Goal: Transaction & Acquisition: Purchase product/service

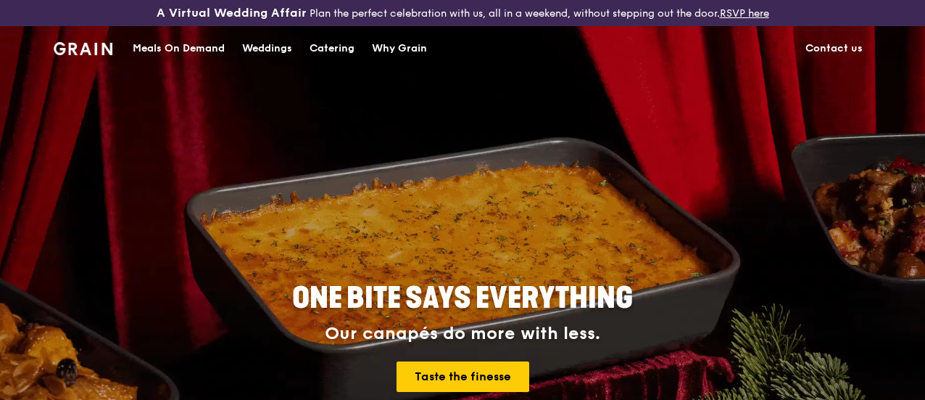
scroll to position [54, 0]
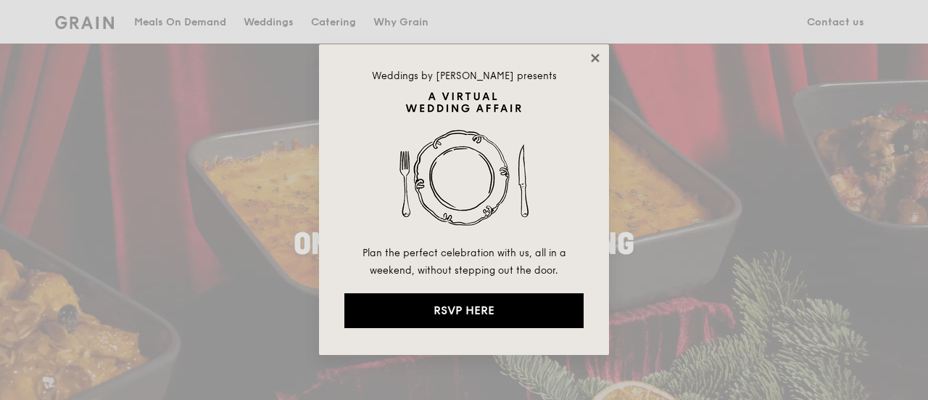
click at [590, 55] on icon at bounding box center [595, 57] width 13 height 13
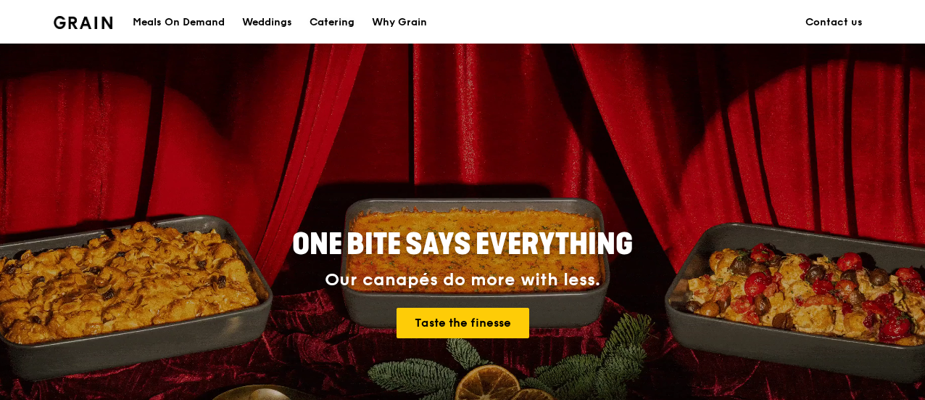
click at [341, 22] on div "Catering" at bounding box center [332, 23] width 45 height 44
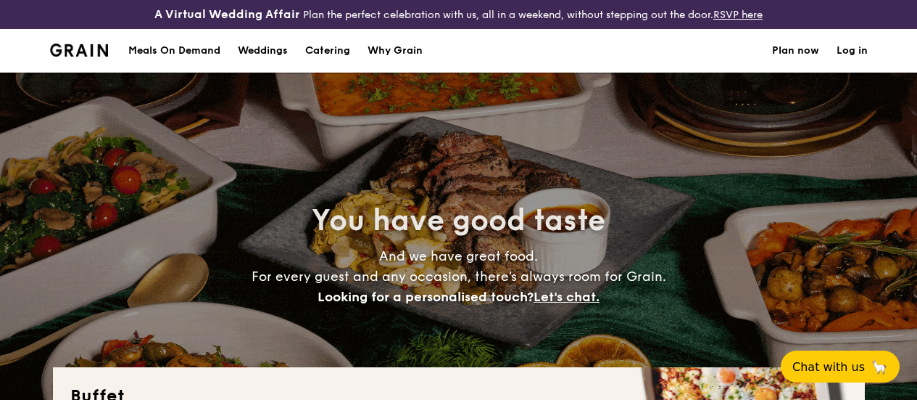
select select
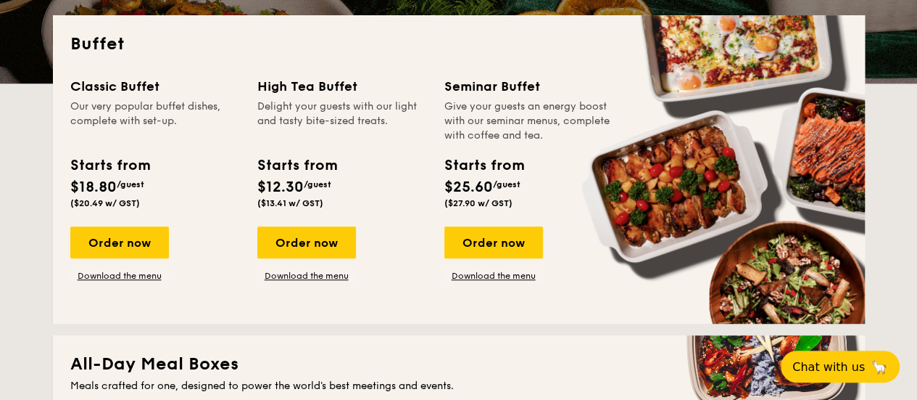
scroll to position [352, 0]
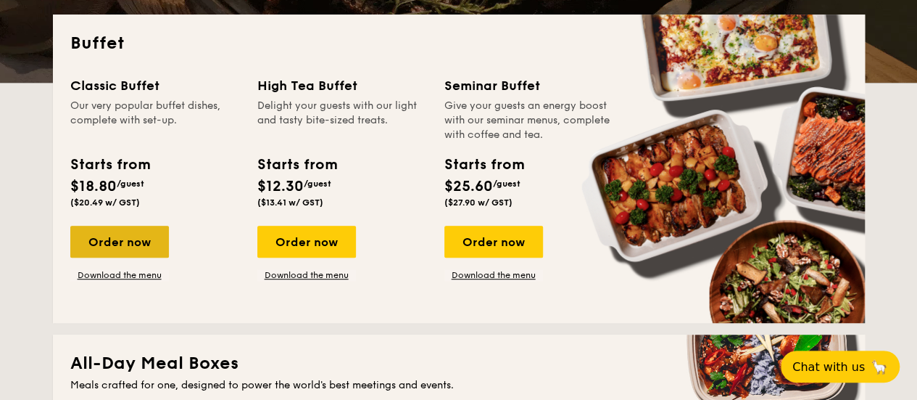
click at [117, 257] on div "Order now" at bounding box center [119, 242] width 99 height 32
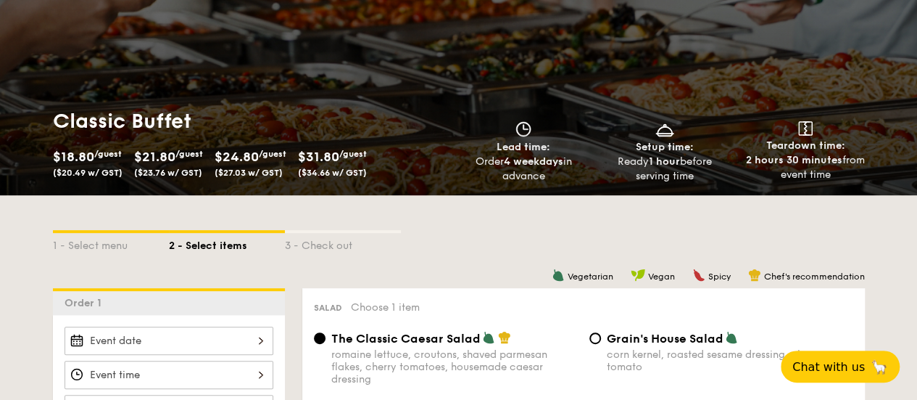
scroll to position [152, 0]
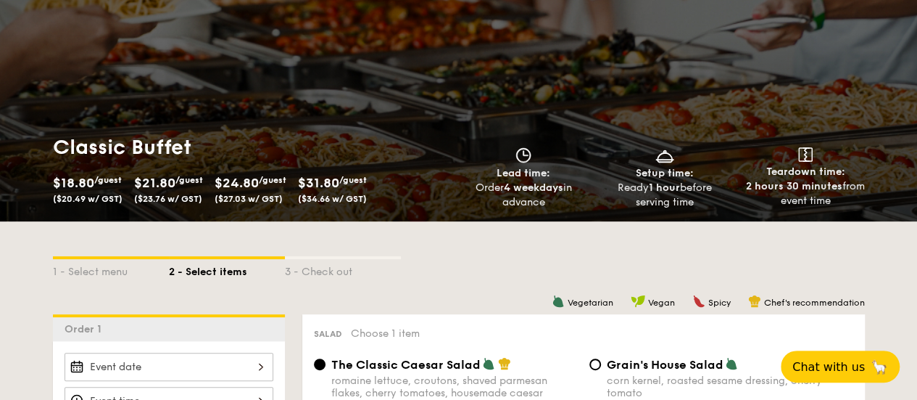
select select
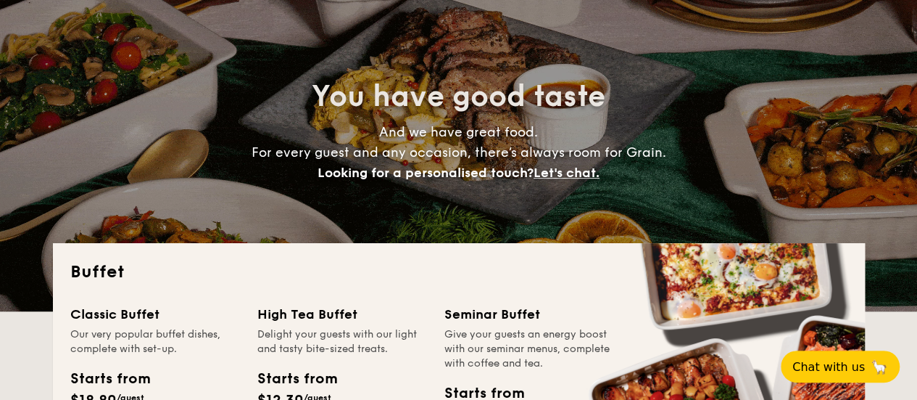
scroll to position [393, 0]
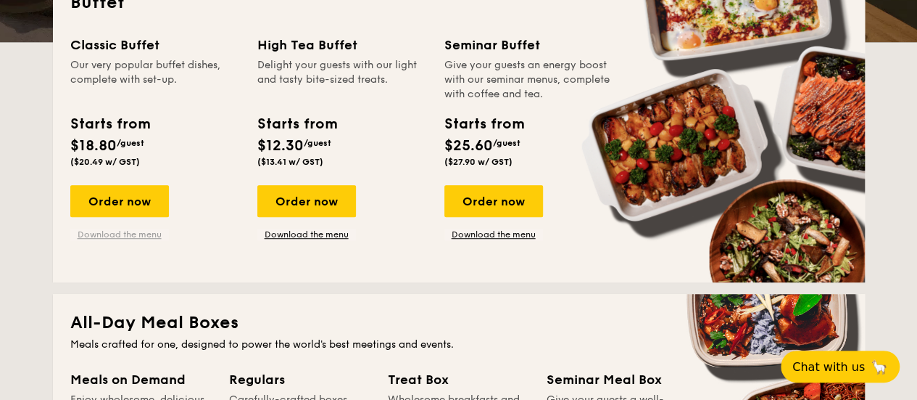
click at [123, 240] on link "Download the menu" at bounding box center [119, 234] width 99 height 12
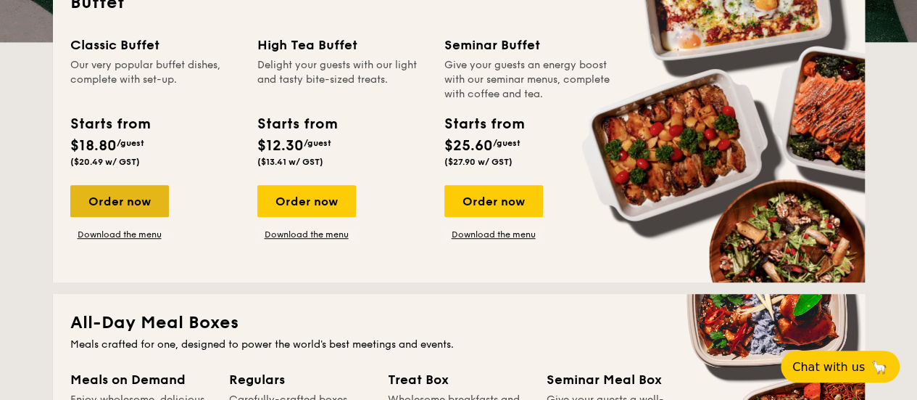
click at [100, 197] on div "Order now" at bounding box center [119, 201] width 99 height 32
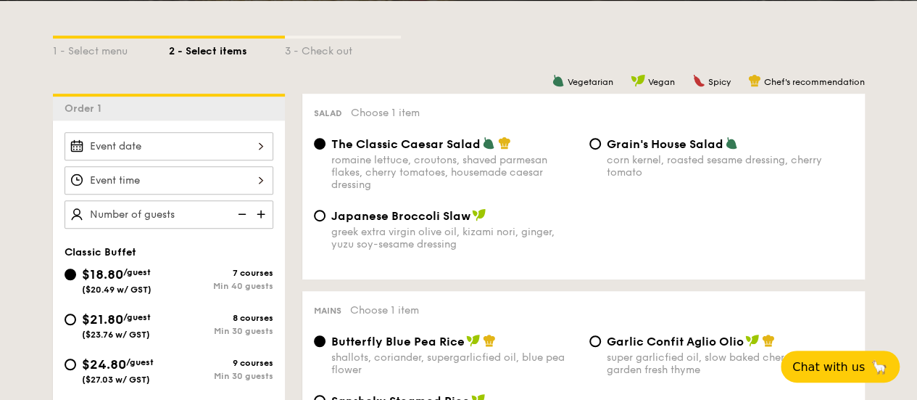
scroll to position [347, 0]
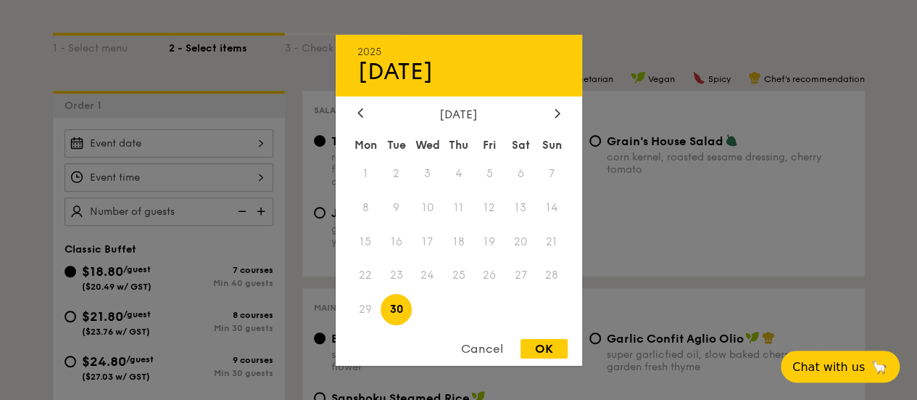
click at [208, 152] on div "2025 Sep 30 September 2025 Mon Tue Wed Thu Fri Sat Sun 1 2 3 4 5 6 7 8 9 10 11 …" at bounding box center [169, 143] width 209 height 28
click at [554, 117] on div at bounding box center [557, 114] width 13 height 14
click at [519, 204] on span "11" at bounding box center [521, 206] width 31 height 31
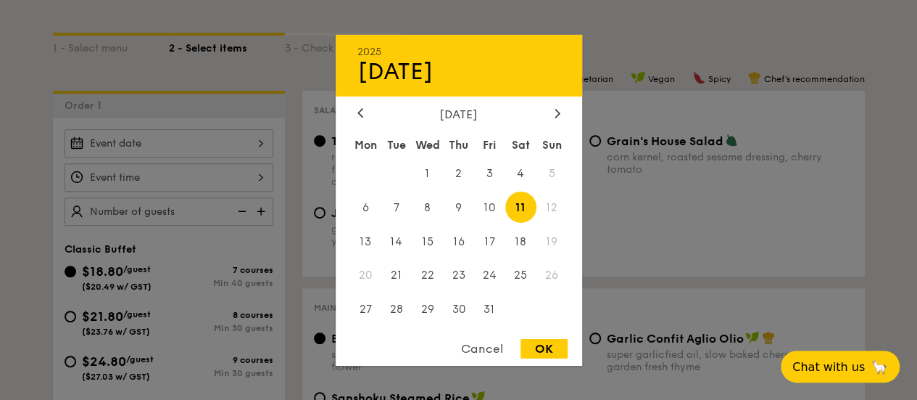
click at [557, 347] on div "OK" at bounding box center [544, 349] width 47 height 20
type input "[DATE]"
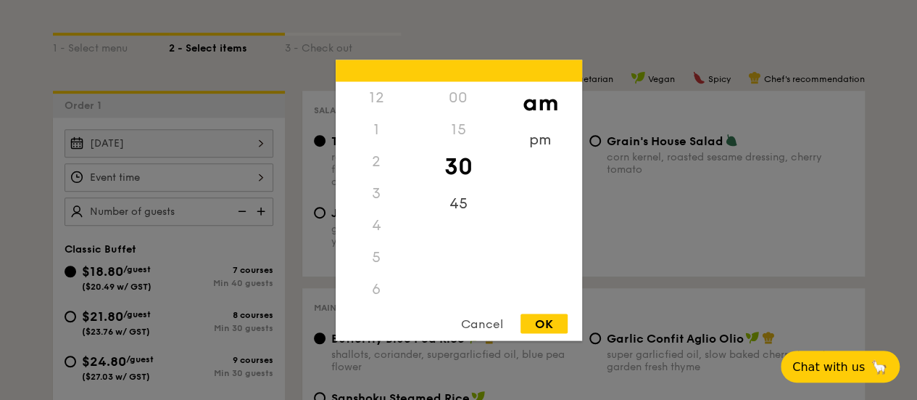
scroll to position [160, 0]
click at [244, 187] on div "12 1 2 3 4 5 6 7 8 9 10 11 00 15 30 45 am pm Cancel OK" at bounding box center [169, 177] width 209 height 28
click at [538, 140] on div "pm" at bounding box center [541, 144] width 82 height 42
click at [370, 139] on div "5" at bounding box center [377, 150] width 82 height 42
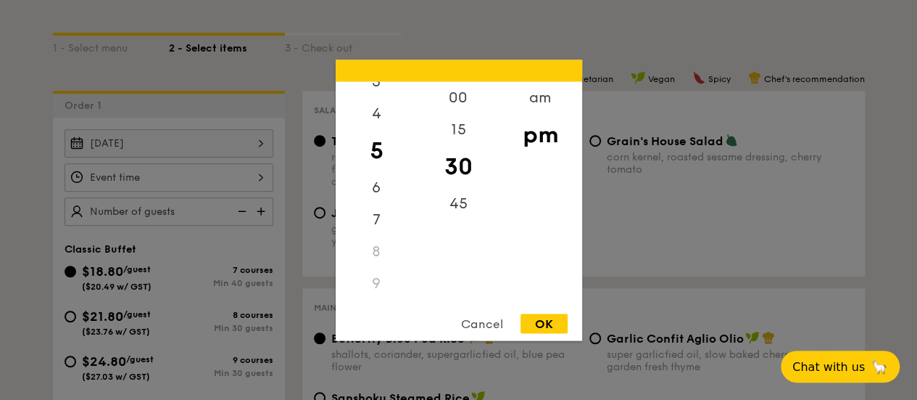
click at [534, 326] on div "OK" at bounding box center [544, 323] width 47 height 20
type input "5:30PM"
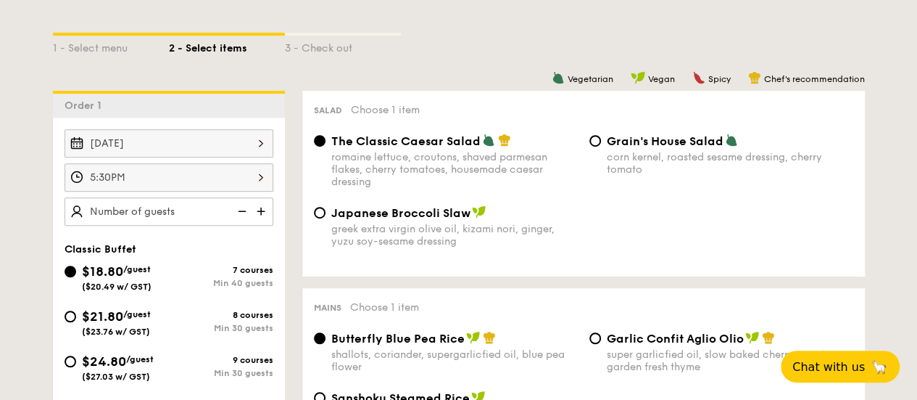
click at [257, 223] on img at bounding box center [263, 211] width 22 height 28
type input "40 guests"
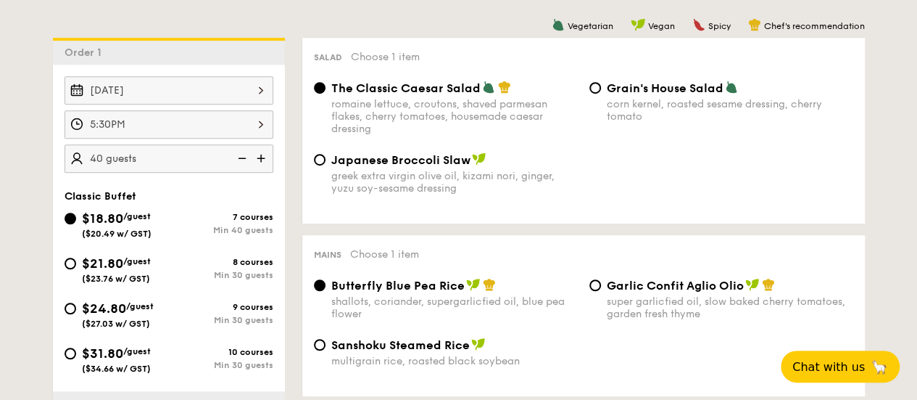
scroll to position [401, 0]
click at [424, 166] on span "Japanese Broccoli Slaw" at bounding box center [400, 159] width 139 height 14
click at [326, 165] on input "Japanese Broccoli Slaw greek extra virgin olive oil, kizami nori, ginger, yuzu …" at bounding box center [320, 159] width 12 height 12
radio input "true"
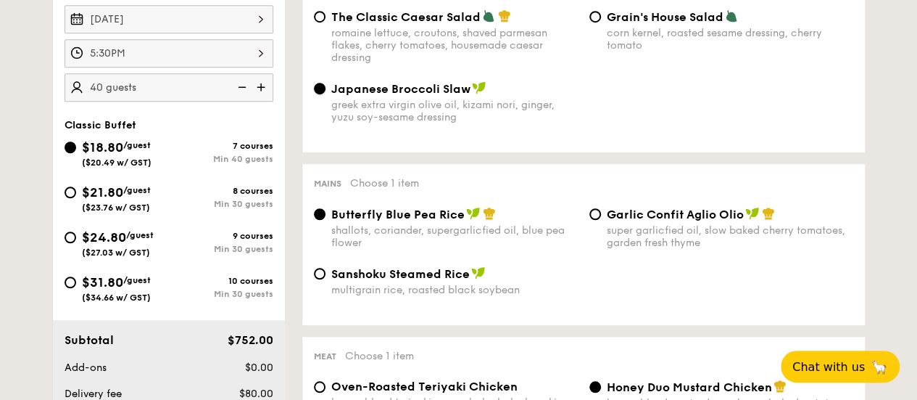
scroll to position [474, 0]
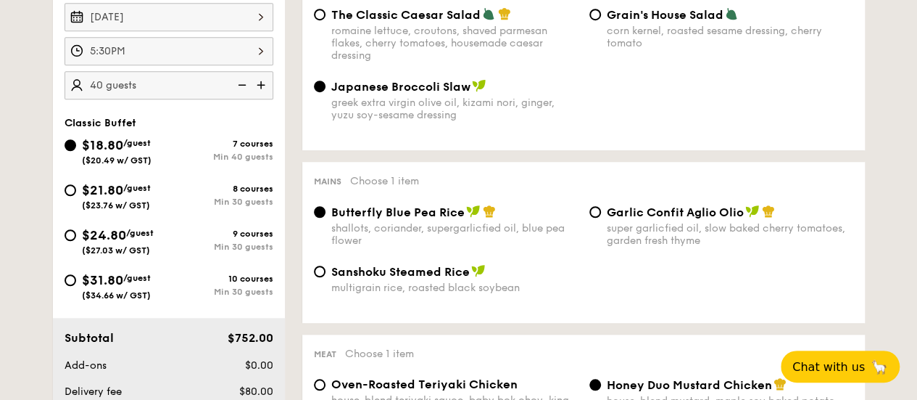
click at [637, 219] on span "Garlic Confit Aglio Olio" at bounding box center [675, 212] width 137 height 14
click at [601, 218] on input "Garlic Confit Aglio Olio super garlicfied oil, slow baked cherry tomatoes, gard…" at bounding box center [596, 212] width 12 height 12
radio input "true"
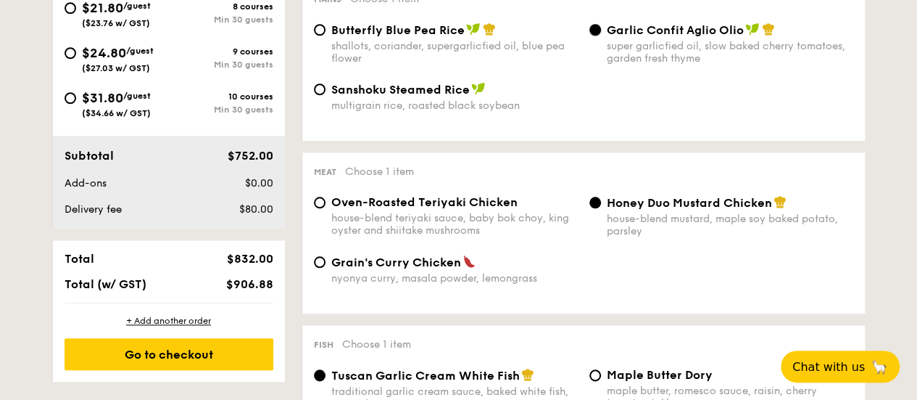
scroll to position [657, 0]
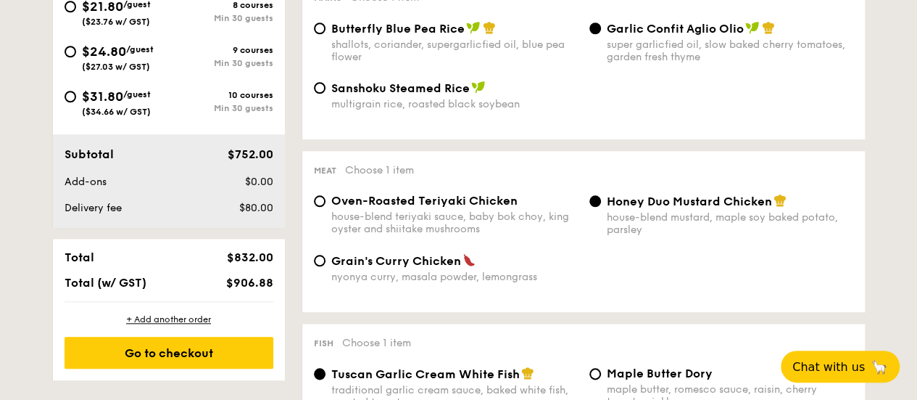
click at [631, 208] on span "Honey Duo Mustard Chicken" at bounding box center [689, 201] width 165 height 14
click at [601, 207] on input "Honey Duo Mustard Chicken house-blend mustard, maple soy baked potato, parsley" at bounding box center [596, 201] width 12 height 12
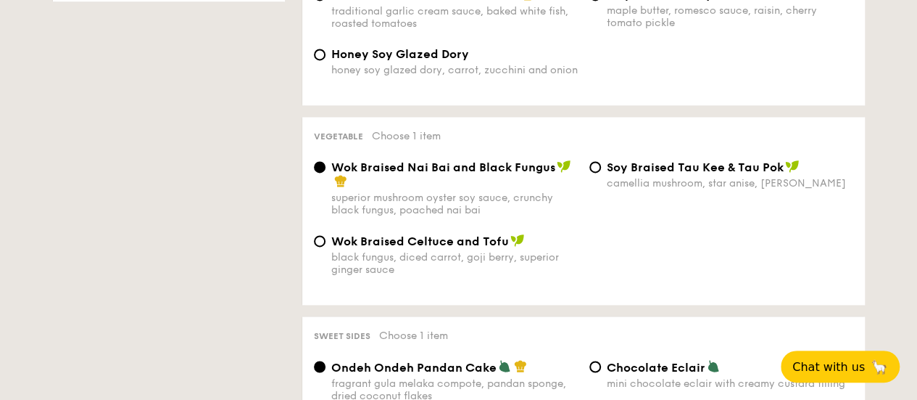
scroll to position [1039, 0]
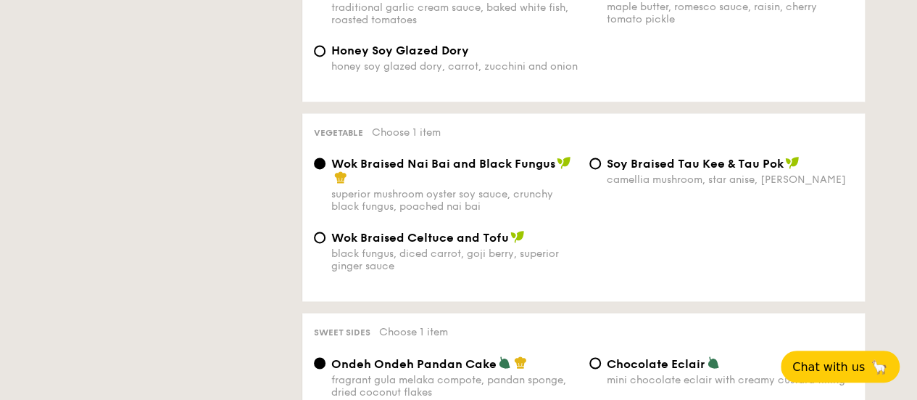
click at [628, 170] on span "⁠Soy Braised Tau Kee & Tau Pok" at bounding box center [695, 164] width 177 height 14
click at [601, 169] on input "⁠Soy Braised Tau Kee & Tau Pok camellia mushroom, star anise, goji [PERSON_NAME]" at bounding box center [596, 163] width 12 height 12
radio input "true"
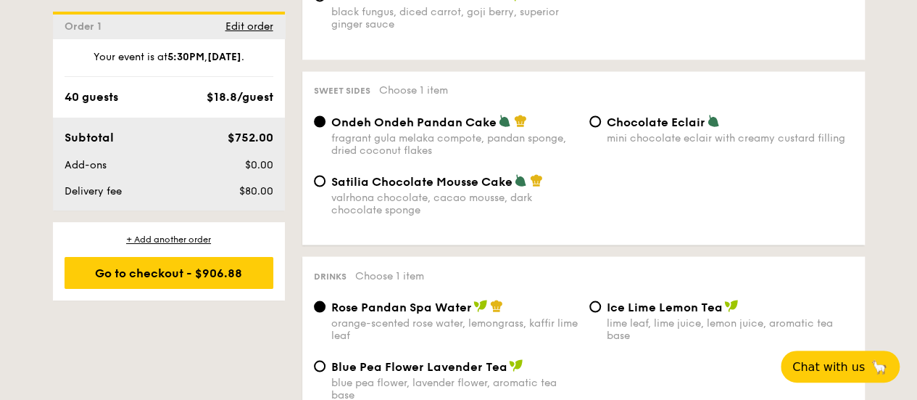
scroll to position [1284, 0]
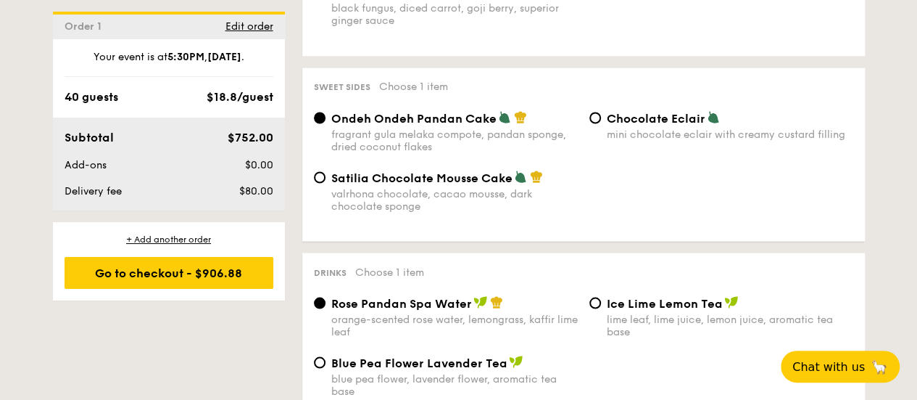
click at [664, 125] on span "Chocolate Eclair" at bounding box center [656, 118] width 99 height 14
click at [601, 123] on input "Chocolate Eclair mini chocolate eclair with creamy custard filling" at bounding box center [596, 118] width 12 height 12
radio input "true"
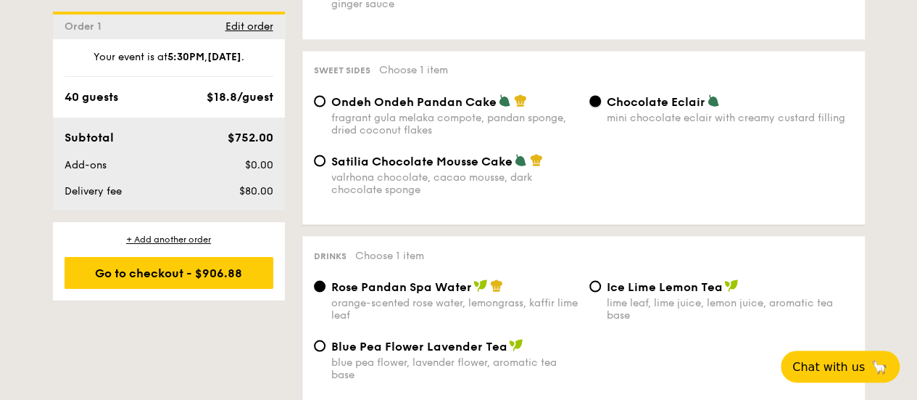
scroll to position [1303, 0]
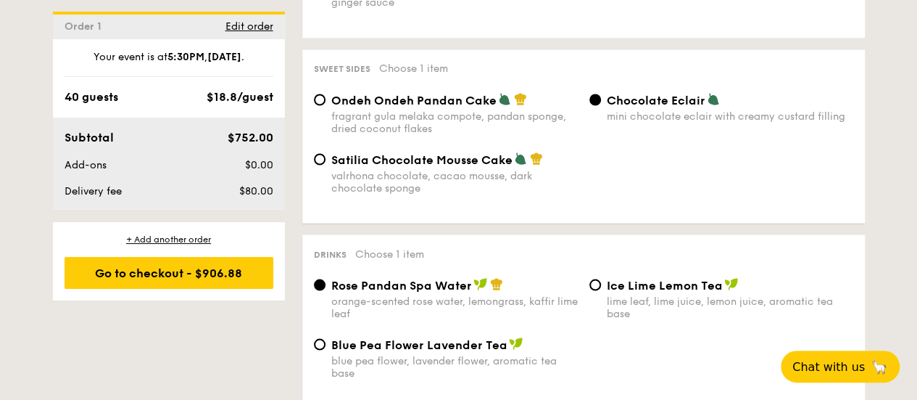
click at [403, 166] on div "Satilia Chocolate Mousse Cake" at bounding box center [454, 159] width 247 height 15
click at [326, 165] on input "Satilia Chocolate Mousse Cake valrhona chocolate, cacao mousse, dark chocolate …" at bounding box center [320, 159] width 12 height 12
radio input "true"
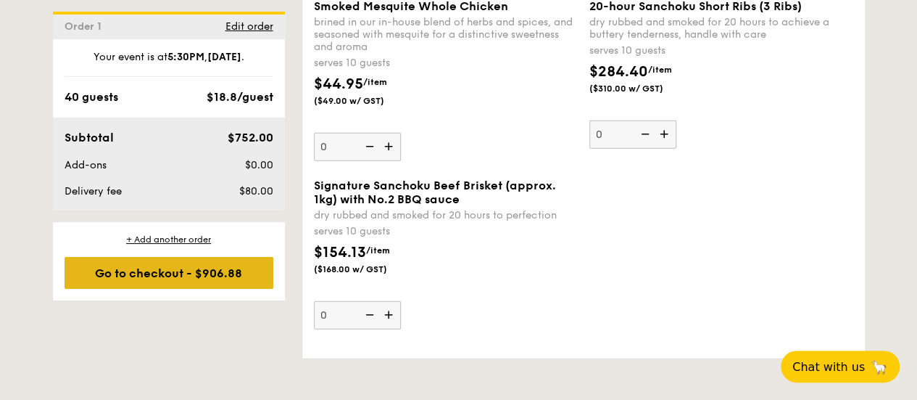
scroll to position [1796, 0]
click at [207, 278] on div "Go to checkout - $906.88" at bounding box center [169, 273] width 209 height 32
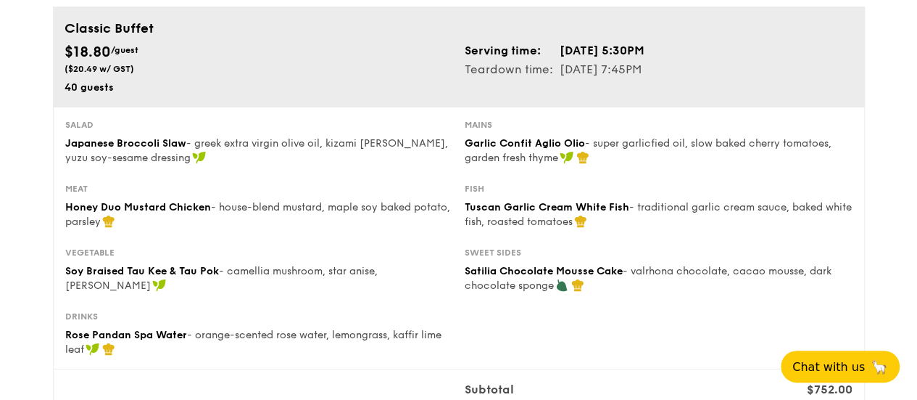
scroll to position [140, 0]
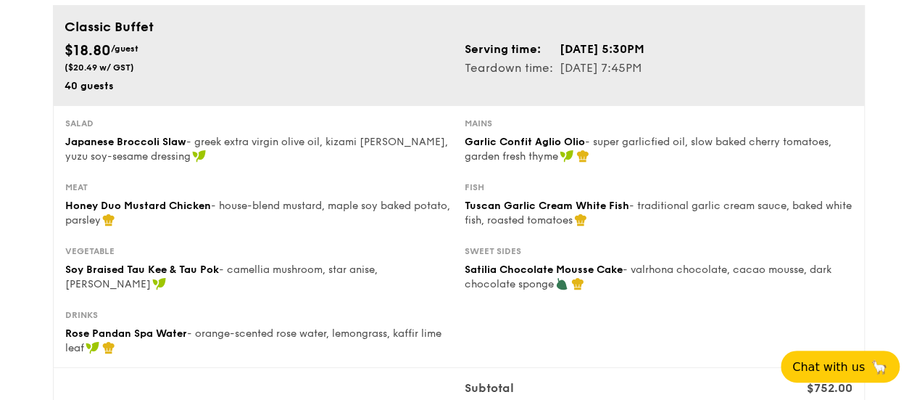
click at [160, 148] on span "Japanese Broccoli Slaw" at bounding box center [125, 142] width 121 height 12
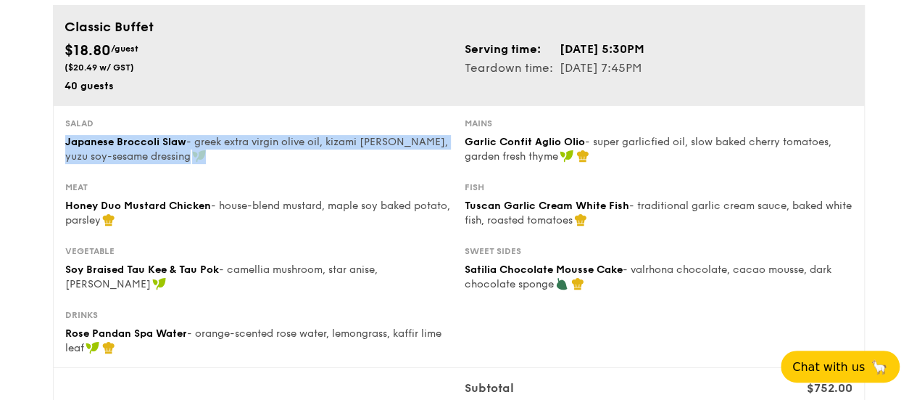
click at [160, 148] on span "Japanese Broccoli Slaw" at bounding box center [125, 142] width 121 height 12
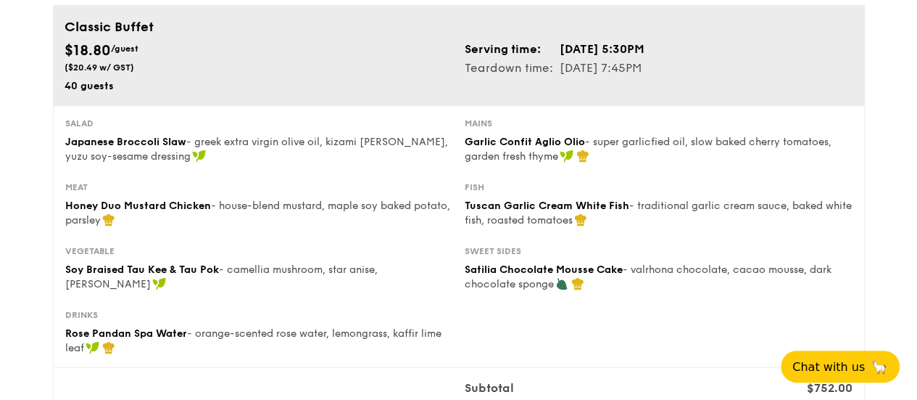
click at [537, 148] on span "Garlic Confit Aglio Olio" at bounding box center [525, 142] width 120 height 12
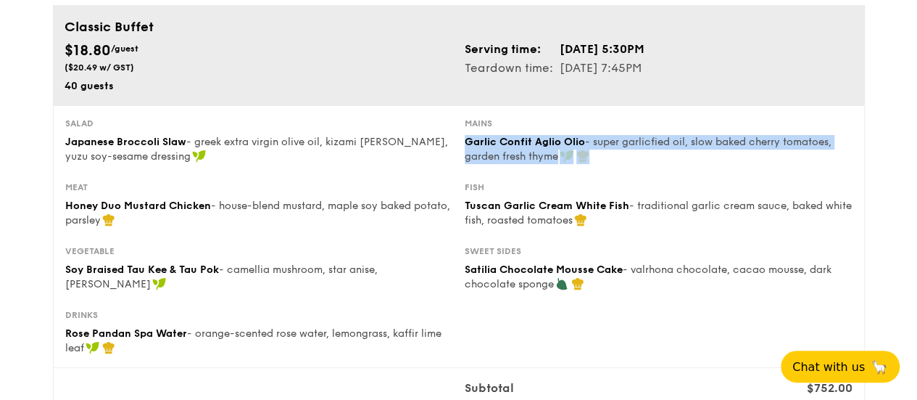
click at [537, 148] on span "Garlic Confit Aglio Olio" at bounding box center [525, 142] width 120 height 12
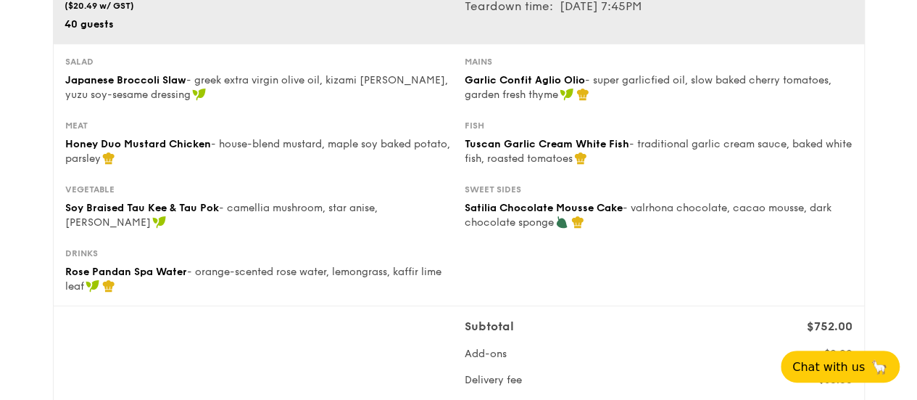
click at [133, 150] on span "Honey Duo Mustard Chicken" at bounding box center [138, 144] width 146 height 12
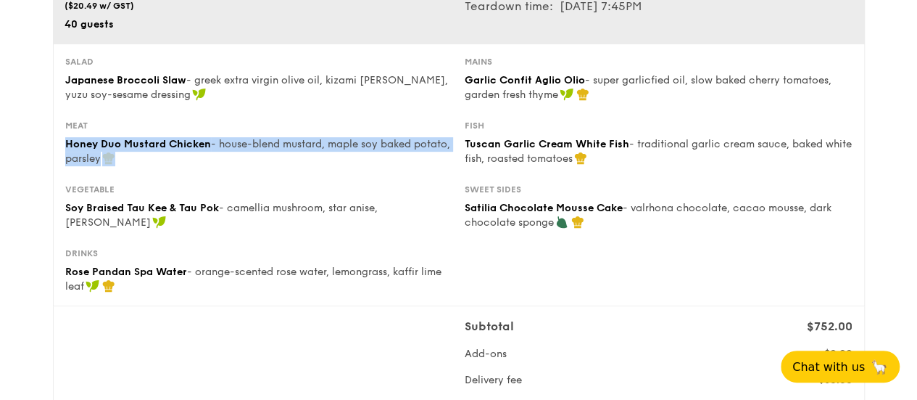
click at [133, 150] on span "Honey Duo Mustard Chicken" at bounding box center [138, 144] width 146 height 12
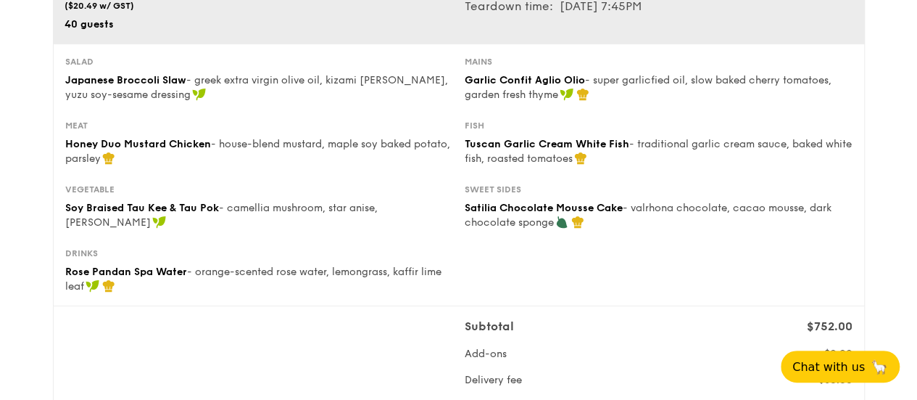
click at [576, 150] on span "Tuscan Garlic Cream White Fish" at bounding box center [547, 144] width 165 height 12
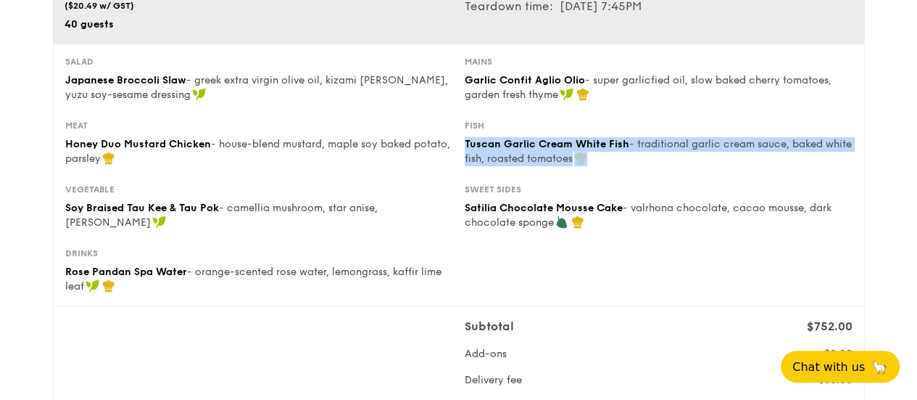
click at [576, 150] on span "Tuscan Garlic Cream White Fish" at bounding box center [547, 144] width 165 height 12
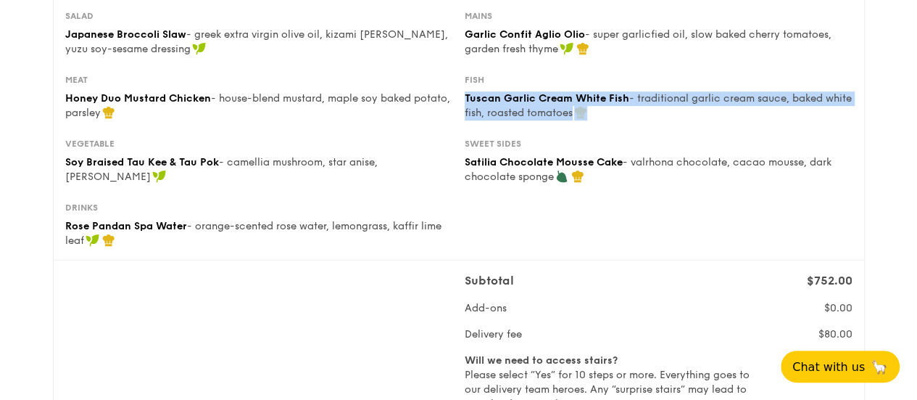
scroll to position [248, 0]
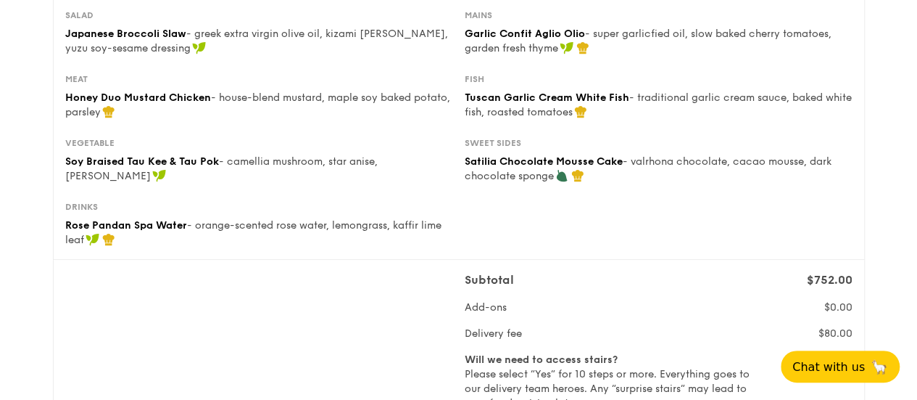
click at [171, 168] on span "⁠Soy Braised Tau Kee & Tau Pok" at bounding box center [142, 161] width 154 height 12
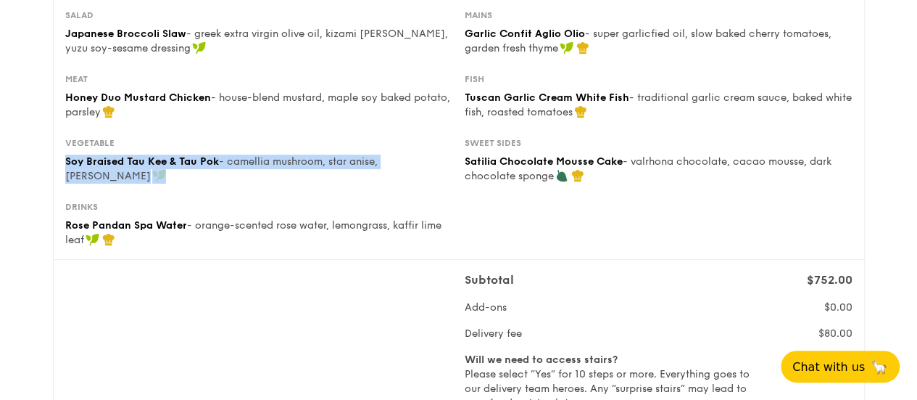
click at [171, 168] on span "⁠Soy Braised Tau Kee & Tau Pok" at bounding box center [142, 161] width 154 height 12
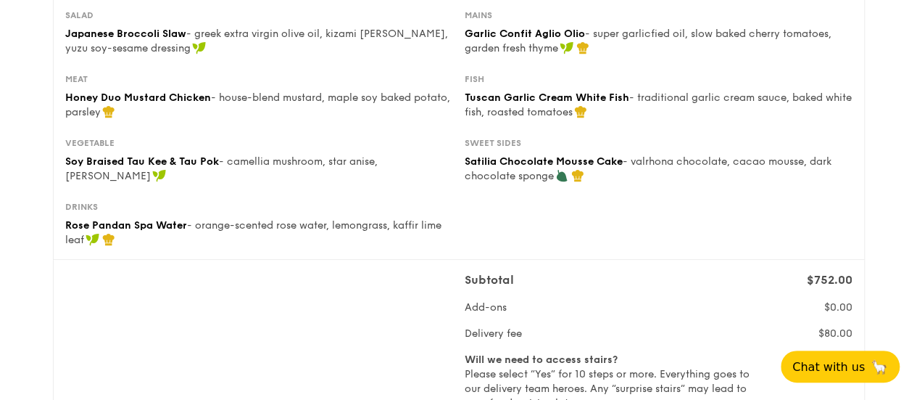
click at [600, 182] on div "Satilia Chocolate Mousse Cake - valrhona chocolate, cacao mousse, dark chocolat…" at bounding box center [659, 168] width 388 height 29
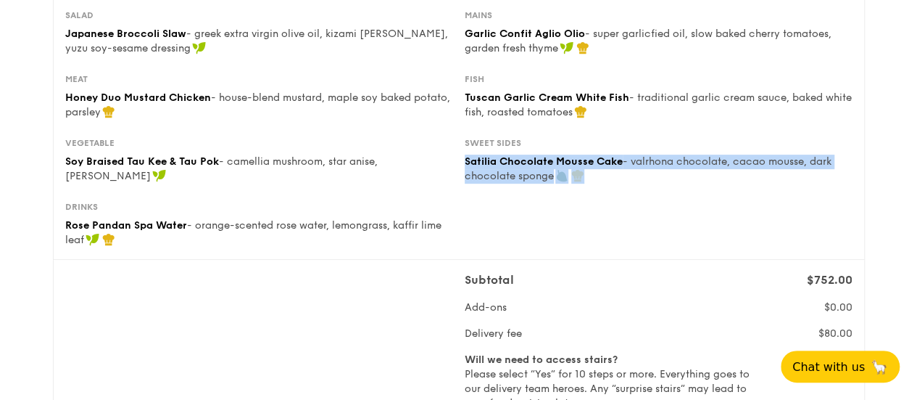
click at [600, 182] on div "Satilia Chocolate Mousse Cake - valrhona chocolate, cacao mousse, dark chocolat…" at bounding box center [659, 168] width 388 height 29
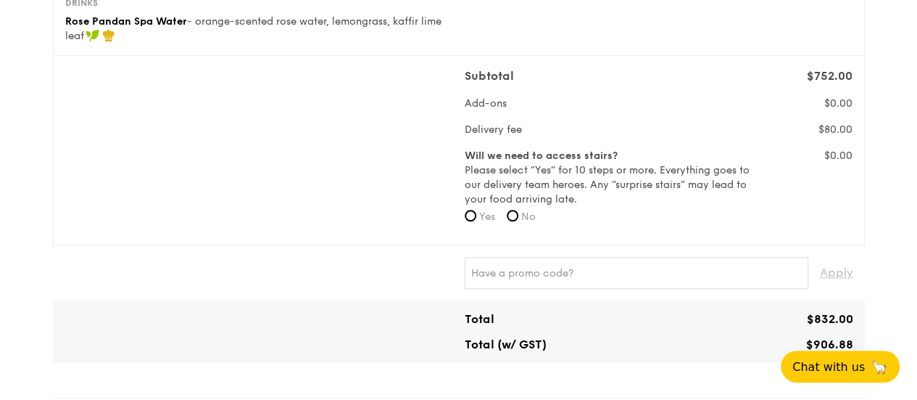
scroll to position [453, 0]
click at [534, 161] on b "Will we need to access stairs?" at bounding box center [541, 155] width 153 height 12
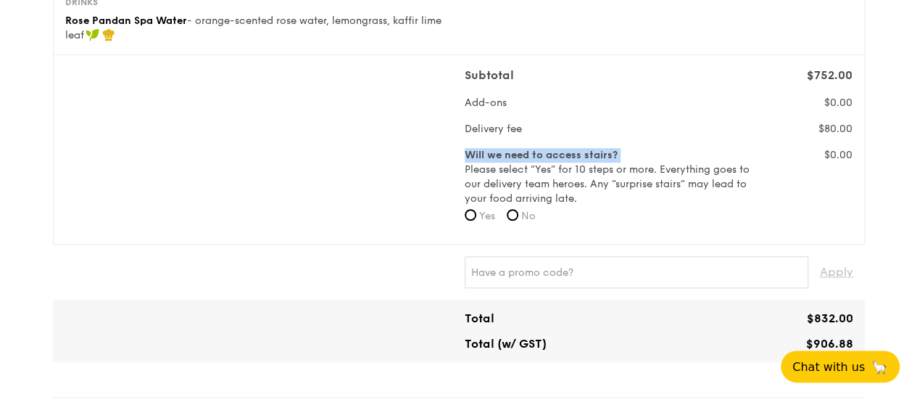
click at [534, 161] on b "Will we need to access stairs?" at bounding box center [541, 155] width 153 height 12
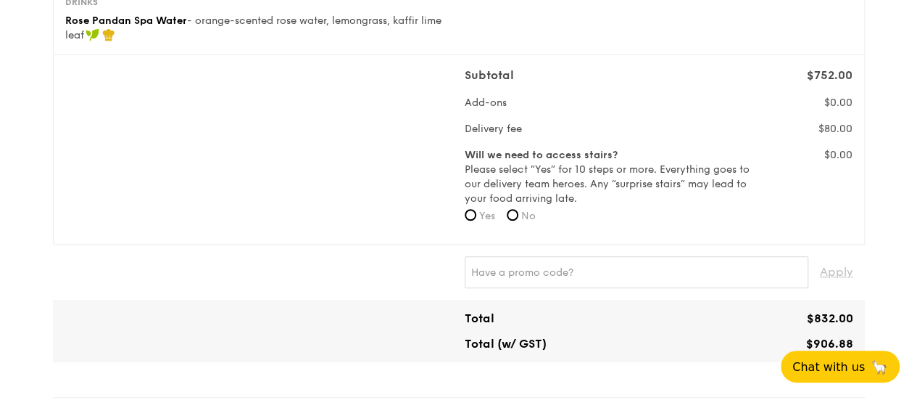
click at [519, 177] on label "Will we need to access stairs? Please select “Yes” for 10 steps or more. Everyt…" at bounding box center [609, 177] width 288 height 58
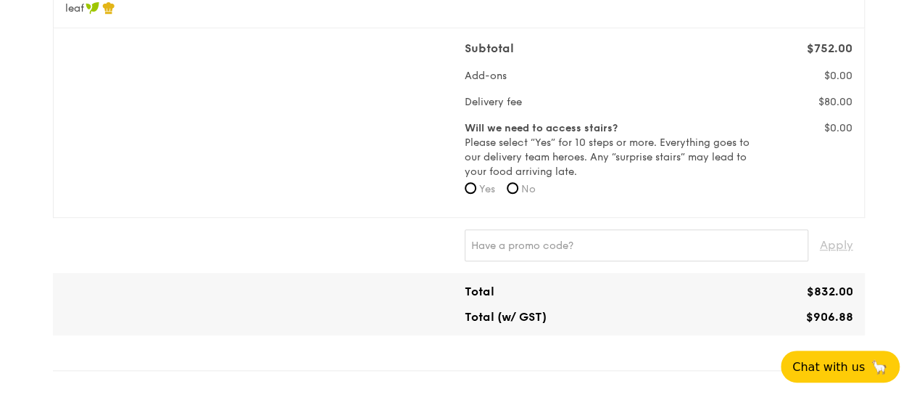
scroll to position [480, 0]
click at [518, 193] on input "No" at bounding box center [513, 187] width 12 height 12
radio input "true"
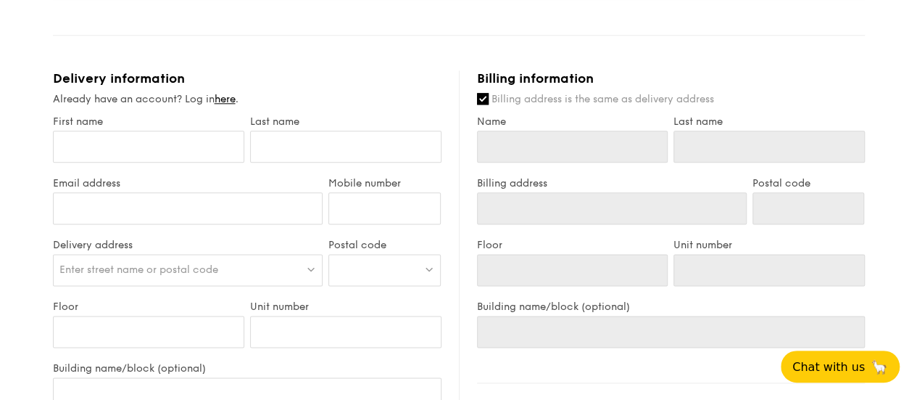
scroll to position [815, 0]
click at [161, 152] on input "First name" at bounding box center [148, 146] width 191 height 32
type input "[PERSON_NAME]"
type input "Poa"
type input "94552637"
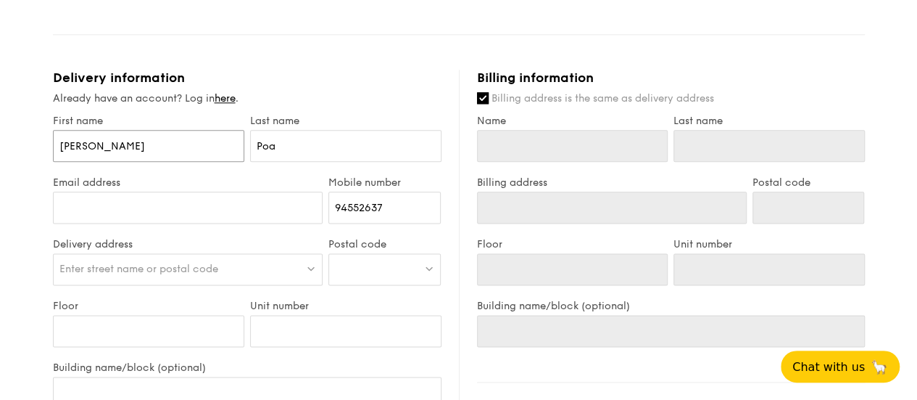
type input "[PERSON_NAME]"
type input "Poa"
click at [217, 223] on input "Email address" at bounding box center [188, 207] width 271 height 32
type input "[EMAIL_ADDRESS][DOMAIN_NAME]"
click at [273, 285] on div "Enter street name or postal code" at bounding box center [188, 269] width 271 height 32
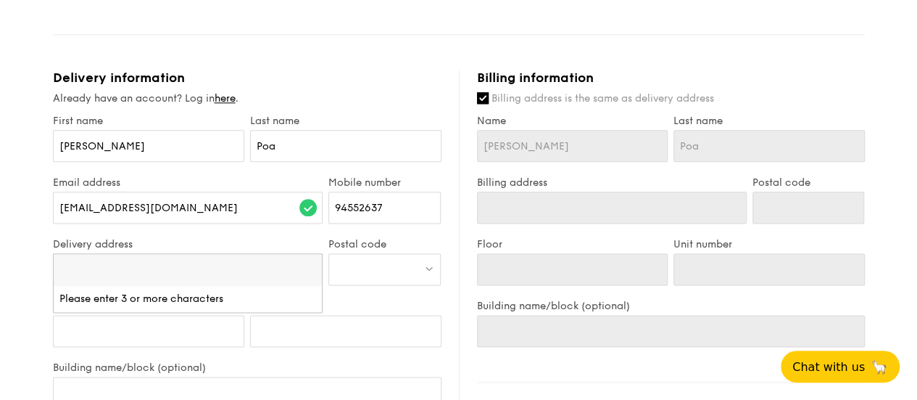
click at [273, 286] on input "search" at bounding box center [188, 270] width 269 height 32
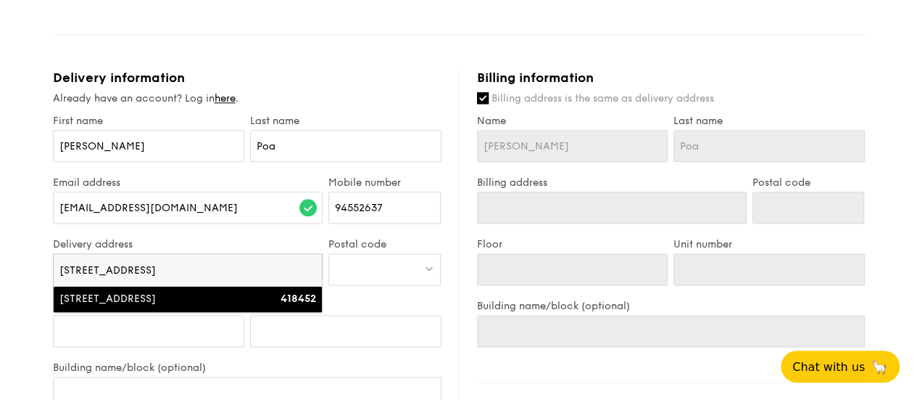
type input "[STREET_ADDRESS]"
click at [257, 306] on div "418452" at bounding box center [284, 299] width 65 height 15
type input "[STREET_ADDRESS]"
type input "418452"
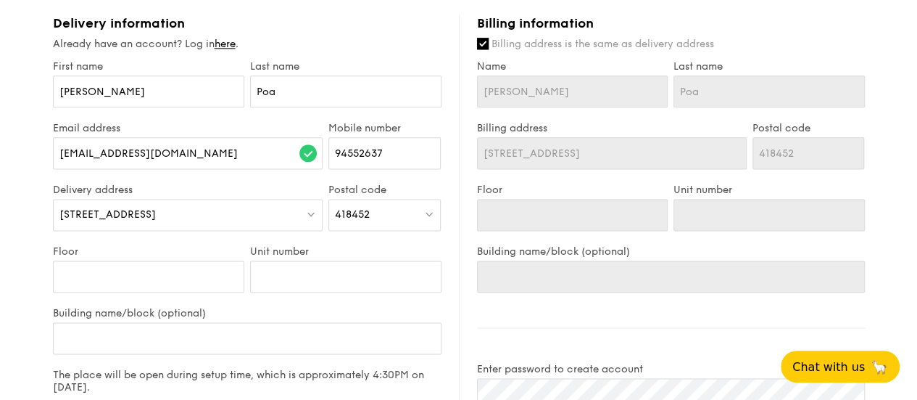
scroll to position [870, 0]
click at [194, 288] on input "Floor" at bounding box center [148, 276] width 191 height 32
click at [270, 284] on input "Unit number" at bounding box center [345, 276] width 191 height 32
type input "8"
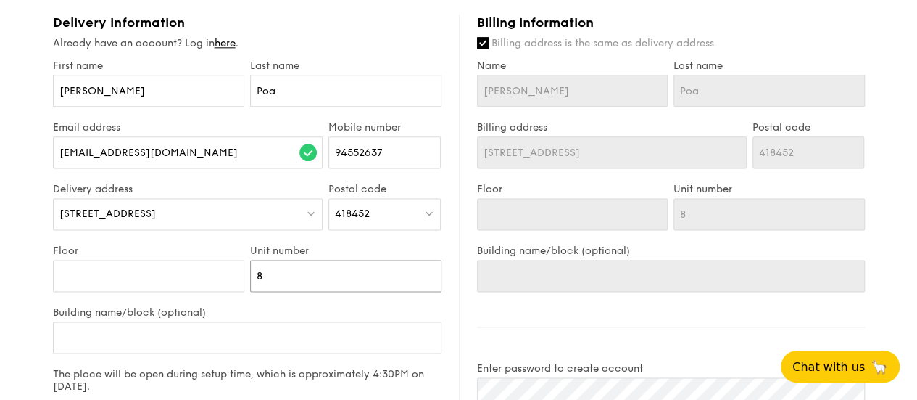
type input "82"
click at [133, 292] on input "Floor" at bounding box center [148, 276] width 191 height 32
type input "1"
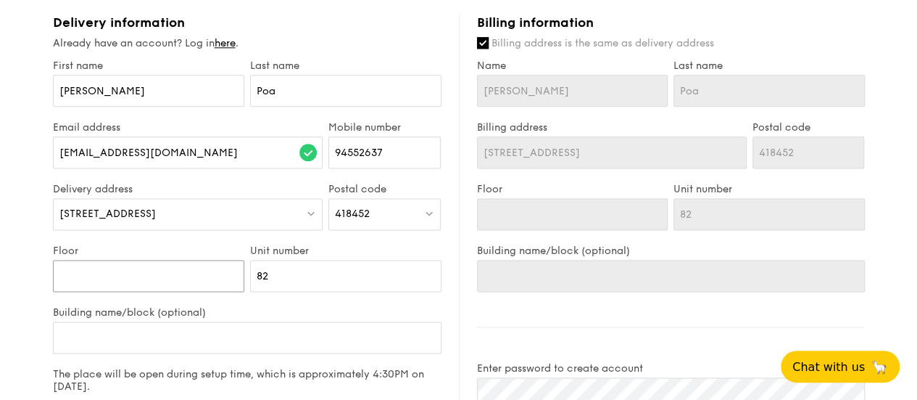
type input "1"
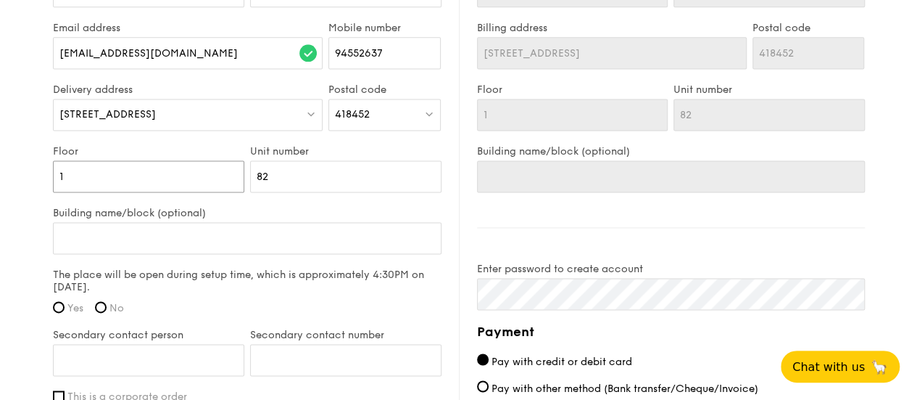
scroll to position [970, 0]
click at [59, 312] on input "Yes" at bounding box center [59, 306] width 12 height 12
radio input "true"
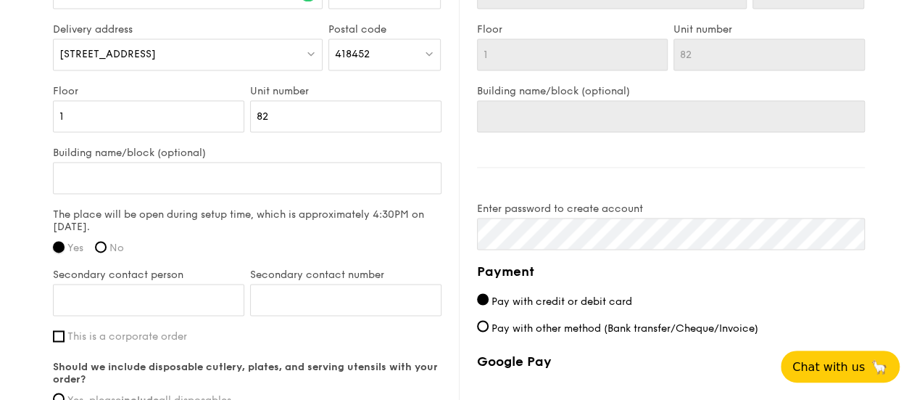
scroll to position [1058, 0]
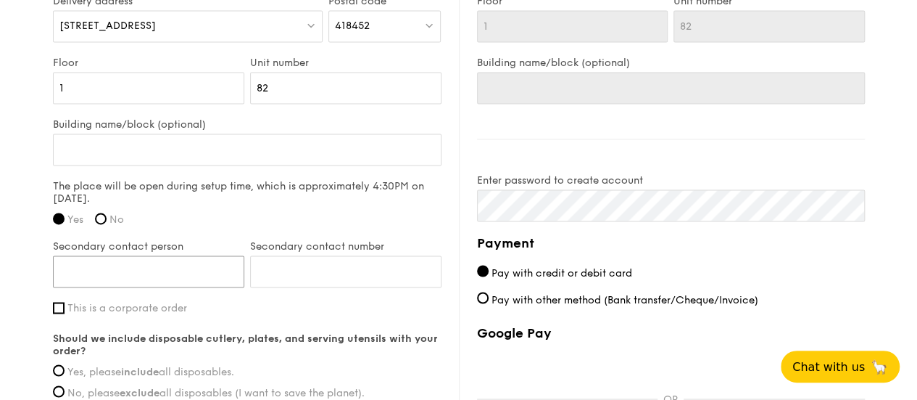
click at [157, 281] on input "Secondary contact person" at bounding box center [148, 271] width 191 height 32
type input "[PERSON_NAME]"
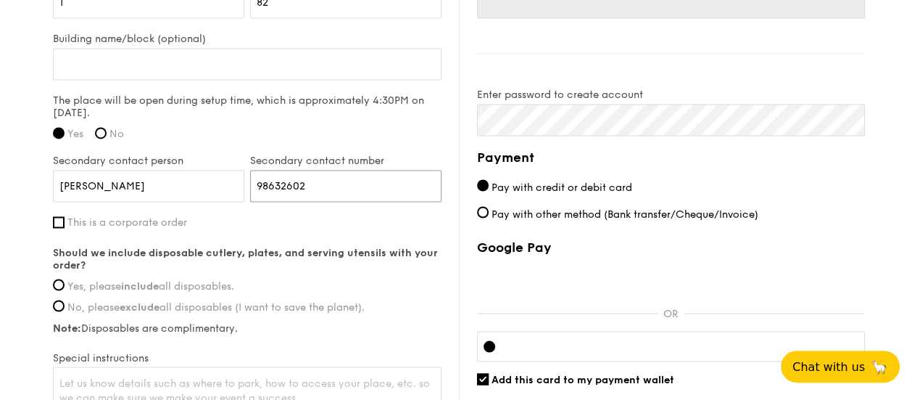
scroll to position [1144, 0]
type input "98632602"
click at [155, 289] on strong "include" at bounding box center [140, 285] width 38 height 12
click at [65, 289] on input "Yes, please include all disposables." at bounding box center [59, 284] width 12 height 12
radio input "true"
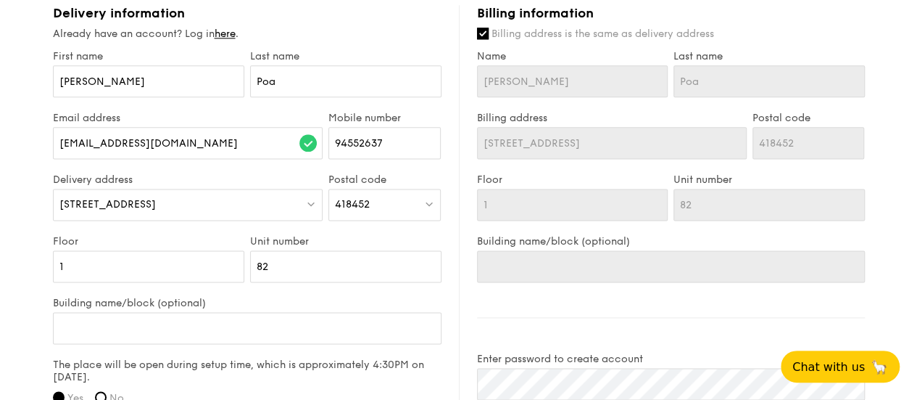
scroll to position [879, 0]
click at [485, 40] on input "Billing address is the same as delivery address" at bounding box center [483, 34] width 12 height 12
checkbox input "false"
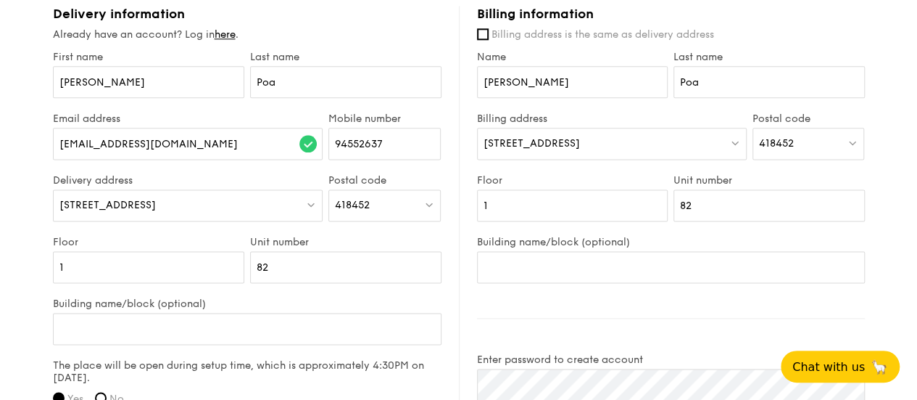
click at [544, 160] on div "[STREET_ADDRESS]" at bounding box center [612, 144] width 270 height 32
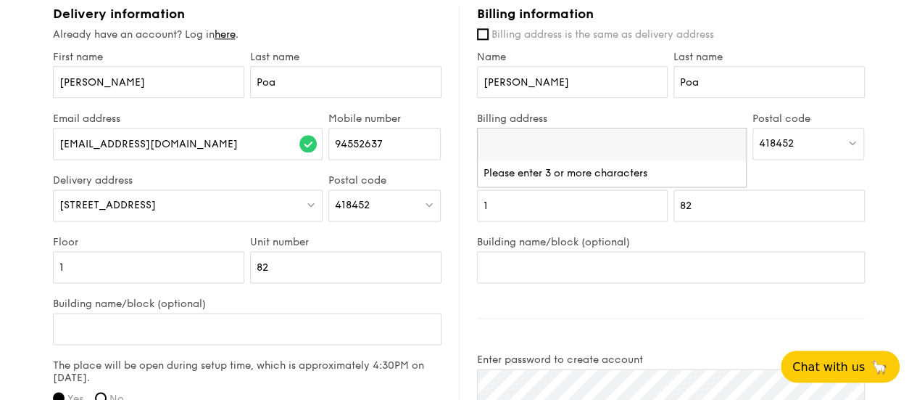
click at [544, 160] on input "search" at bounding box center [612, 144] width 268 height 32
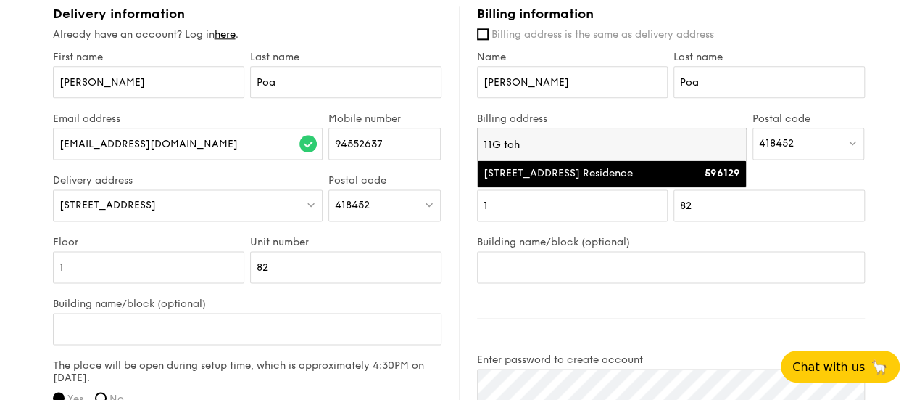
type input "11G toh"
click at [584, 177] on div "11G Toh Tuck Road, Daintree Residence" at bounding box center [580, 173] width 193 height 15
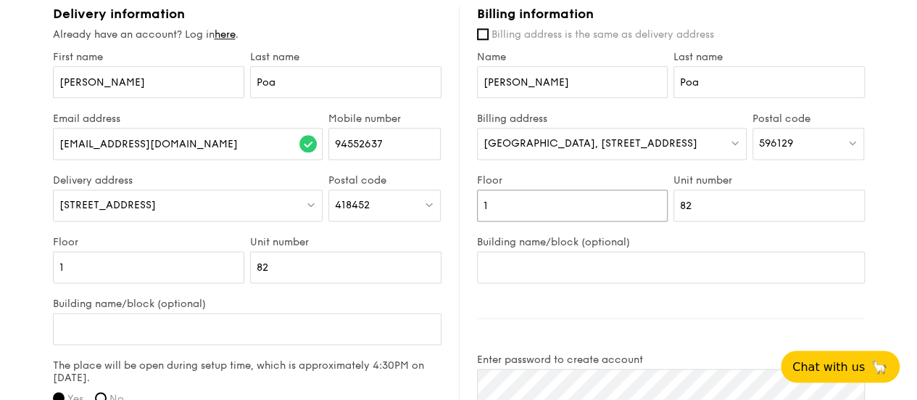
click at [595, 217] on input "1" at bounding box center [572, 205] width 191 height 32
type input "02"
type input "2"
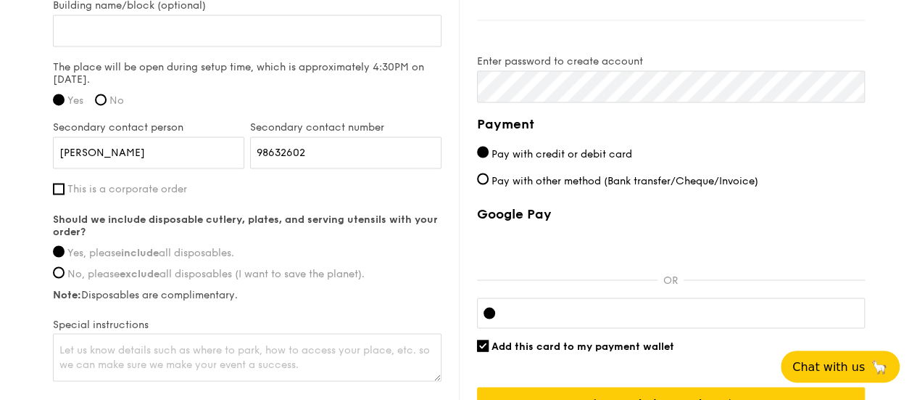
scroll to position [1179, 0]
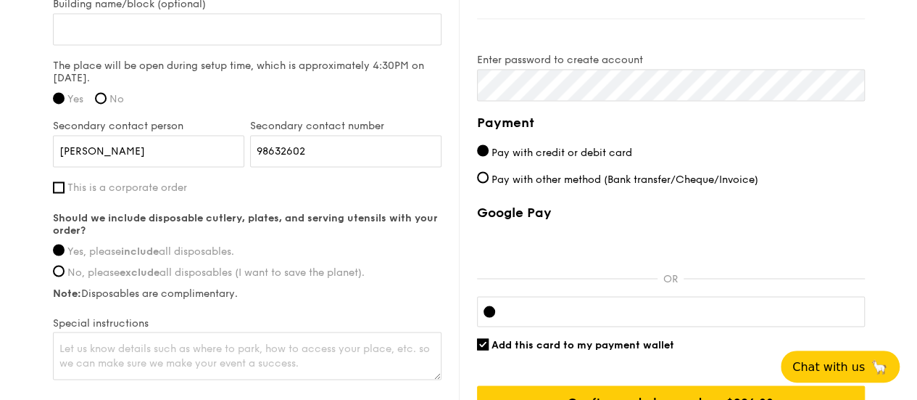
type input "38"
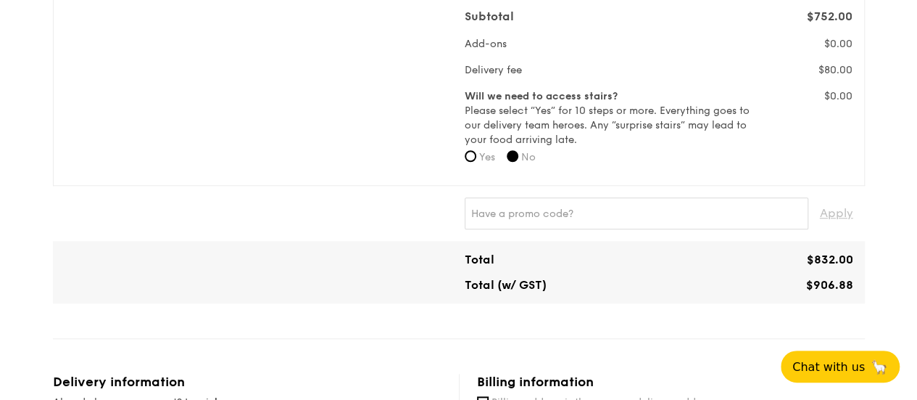
scroll to position [524, 0]
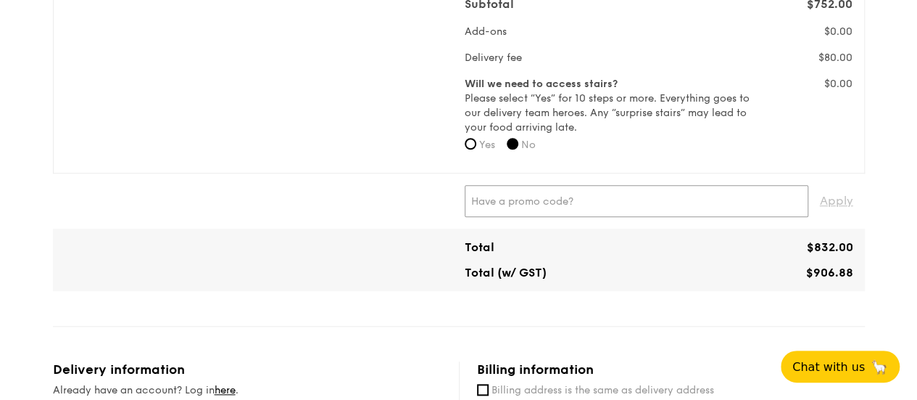
click at [486, 216] on input "text" at bounding box center [637, 201] width 344 height 32
click at [833, 215] on span "Apply" at bounding box center [836, 201] width 33 height 32
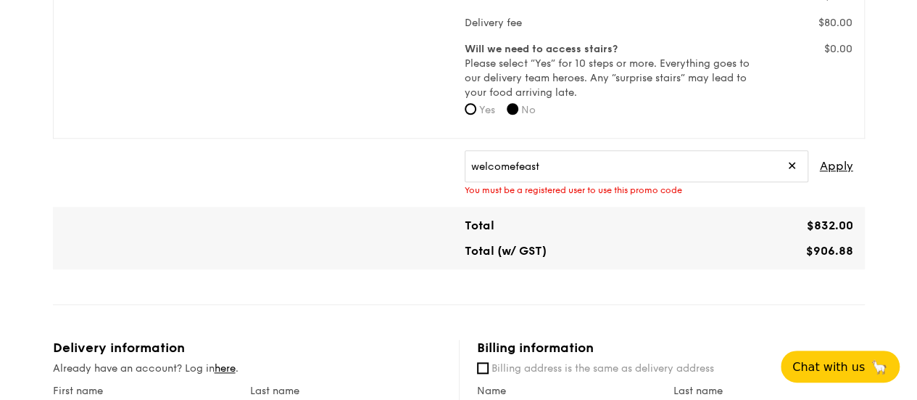
scroll to position [488, 0]
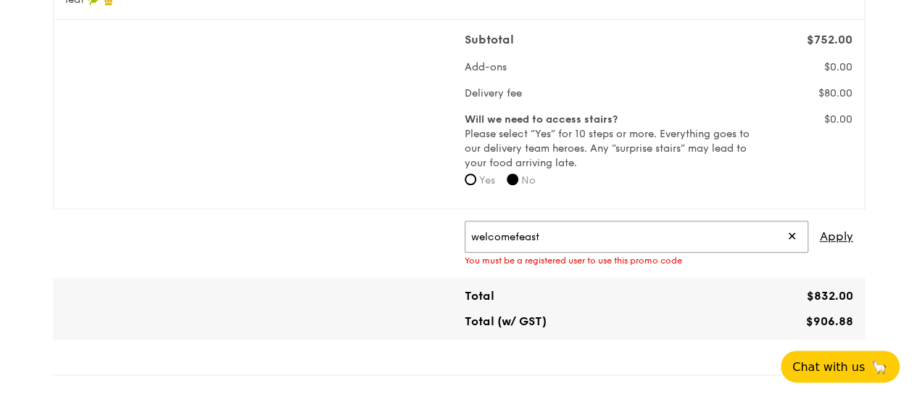
drag, startPoint x: 557, startPoint y: 242, endPoint x: 341, endPoint y: 234, distance: 216.3
click at [341, 234] on div "welcomefeast ✕ Apply You must be a registered user to use this promo code" at bounding box center [459, 242] width 801 height 45
type input "WELCOMEFEAST"
click at [827, 250] on span "Apply" at bounding box center [836, 236] width 33 height 32
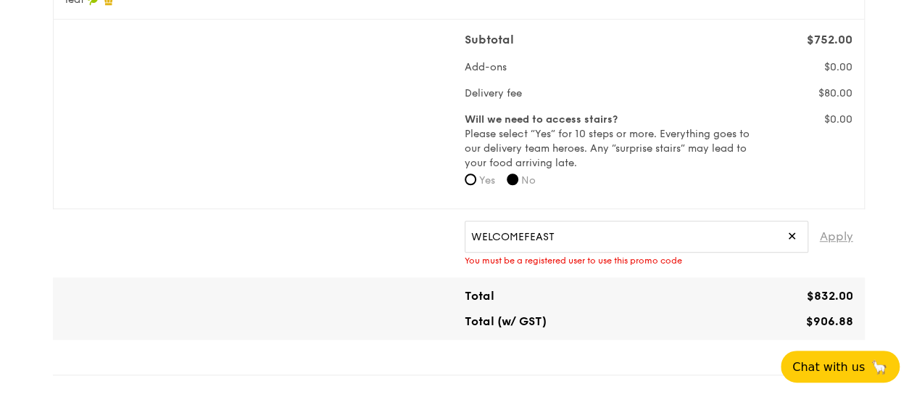
click at [827, 250] on span "Apply" at bounding box center [836, 236] width 33 height 32
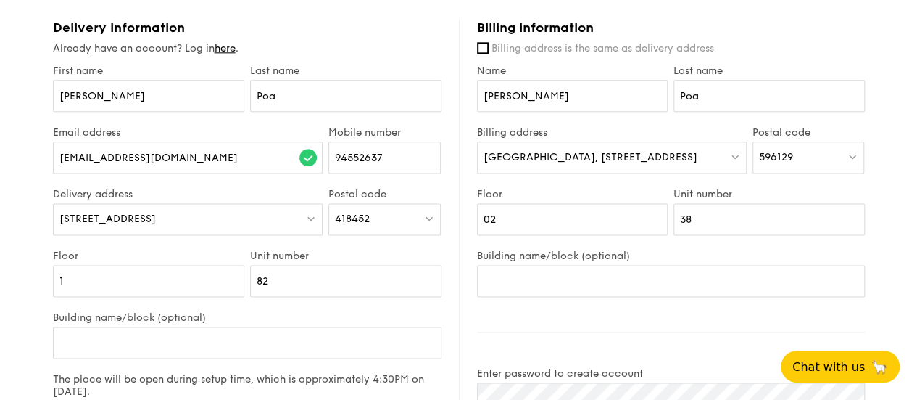
scroll to position [880, 0]
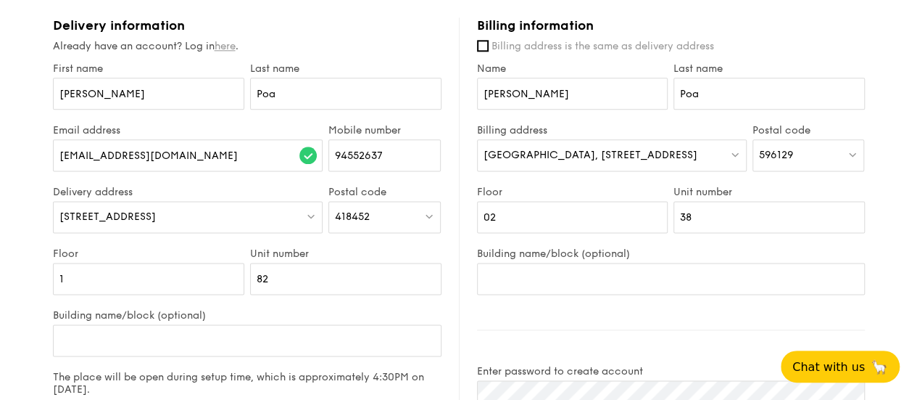
click at [223, 52] on link "here" at bounding box center [225, 46] width 21 height 12
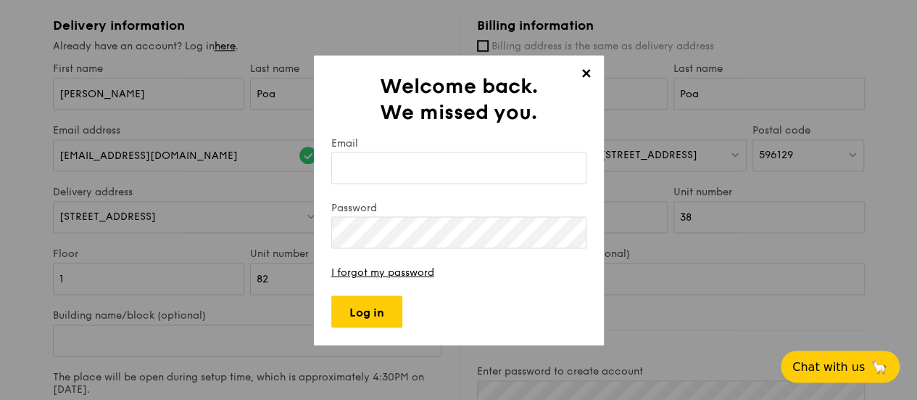
click at [587, 74] on span "✕" at bounding box center [587, 75] width 20 height 20
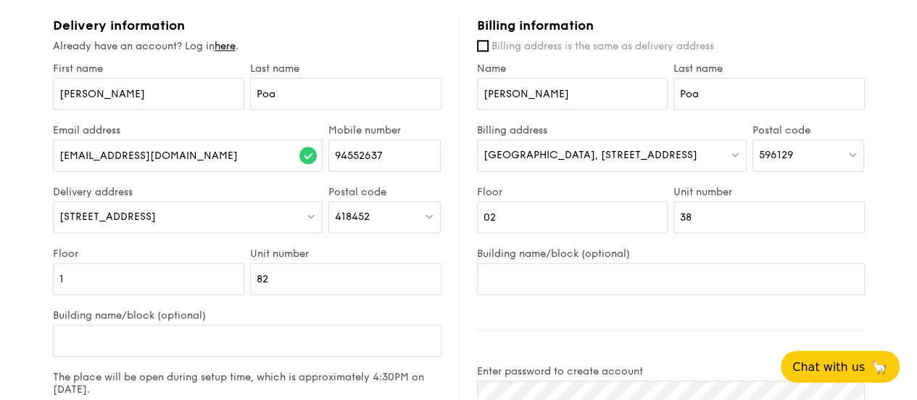
click at [231, 66] on div "Delivery information Already have an account? Log in here . First name Dorry La…" at bounding box center [256, 355] width 406 height 676
click at [231, 52] on link "here" at bounding box center [225, 46] width 21 height 12
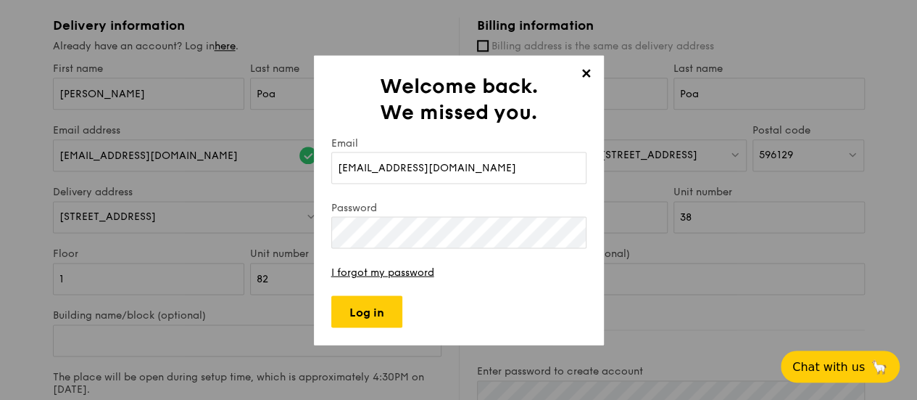
type input "dorrypoa@hotmail.com"
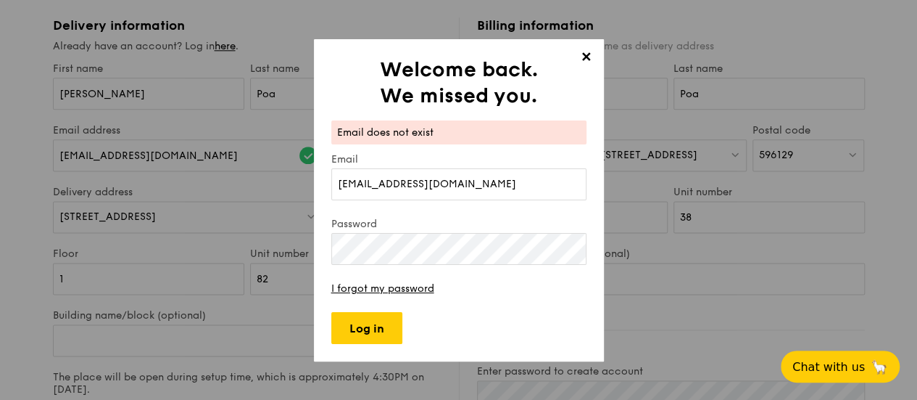
click at [589, 57] on span "✕" at bounding box center [587, 59] width 20 height 20
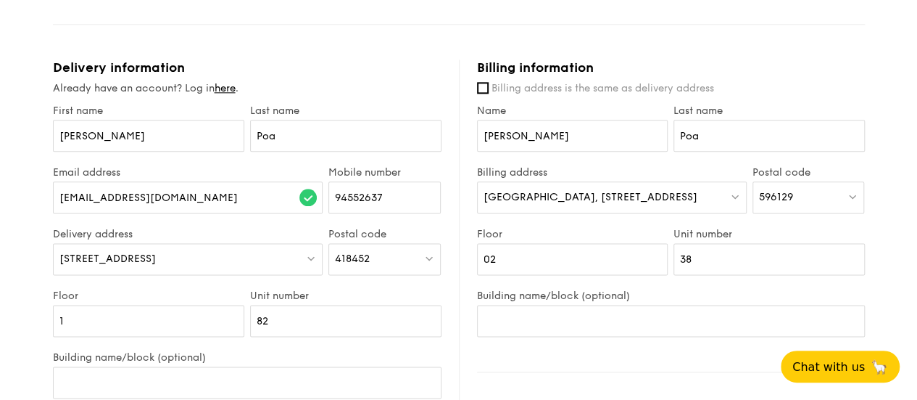
scroll to position [838, 0]
click at [234, 95] on link "here" at bounding box center [225, 89] width 21 height 12
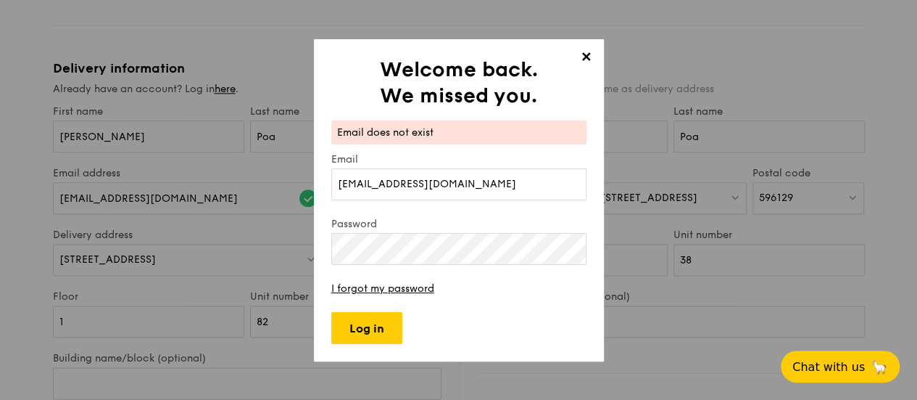
drag, startPoint x: 453, startPoint y: 180, endPoint x: 184, endPoint y: 148, distance: 270.2
click at [184, 148] on div "✕ Welcome back. We missed you. Email does not exist Email dorrypoa@hotmail.com …" at bounding box center [458, 200] width 917 height 400
type input "[EMAIL_ADDRESS][DOMAIN_NAME]"
click at [368, 332] on input "Log in" at bounding box center [366, 328] width 71 height 32
click at [587, 59] on span "✕" at bounding box center [587, 59] width 20 height 20
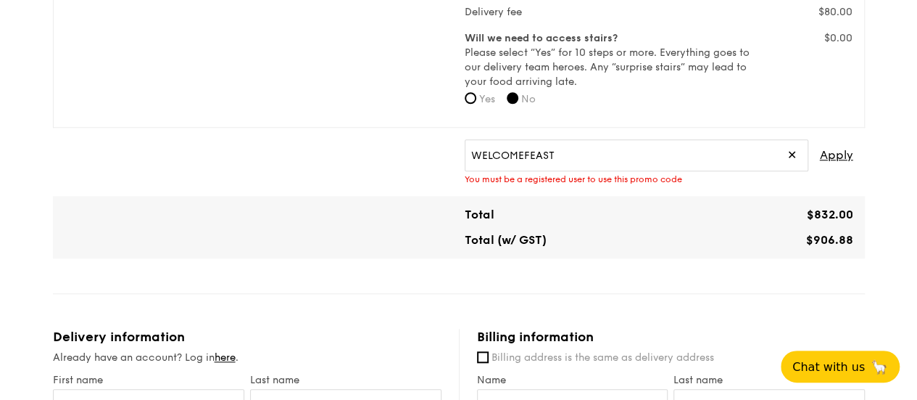
scroll to position [568, 0]
click at [574, 173] on input "WELCOMEFEAST" at bounding box center [637, 157] width 344 height 32
click at [849, 168] on span "Apply" at bounding box center [836, 157] width 33 height 32
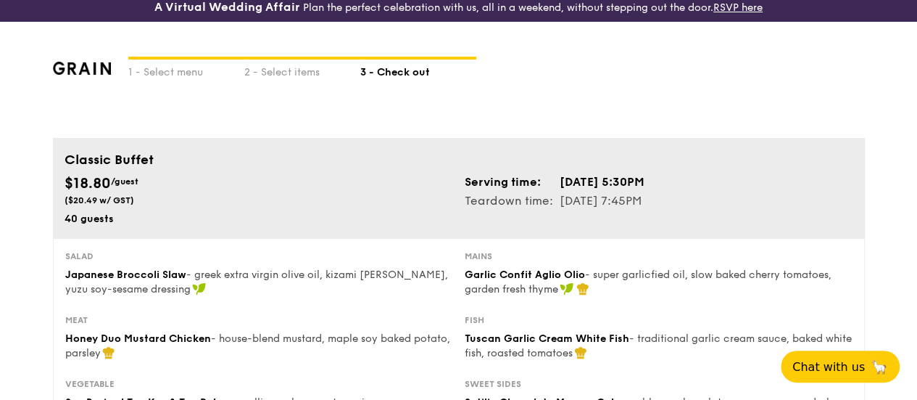
scroll to position [0, 0]
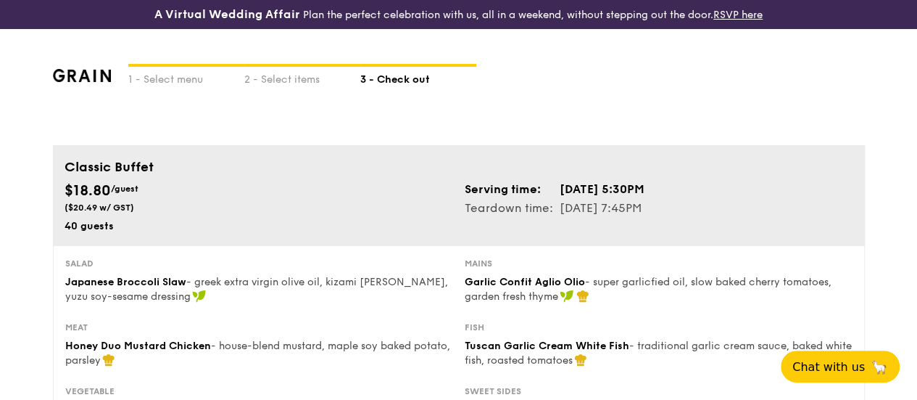
click at [92, 81] on img at bounding box center [82, 75] width 59 height 13
click at [153, 87] on div "1 - Select menu" at bounding box center [186, 77] width 116 height 20
select select
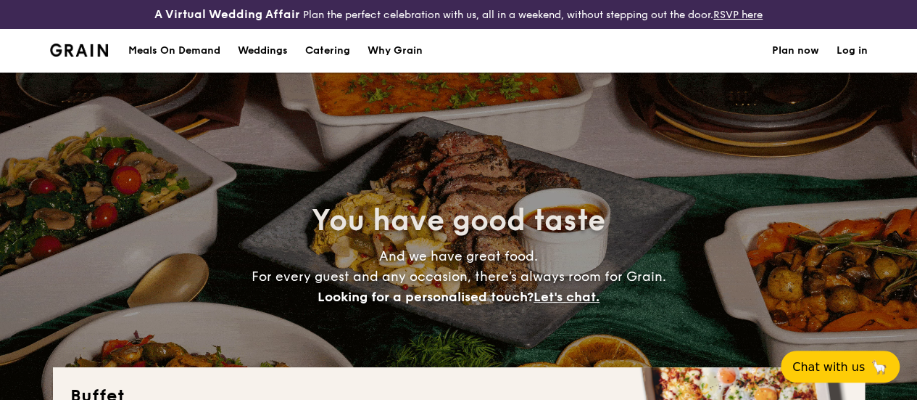
click at [859, 67] on link "Log in" at bounding box center [852, 51] width 31 height 44
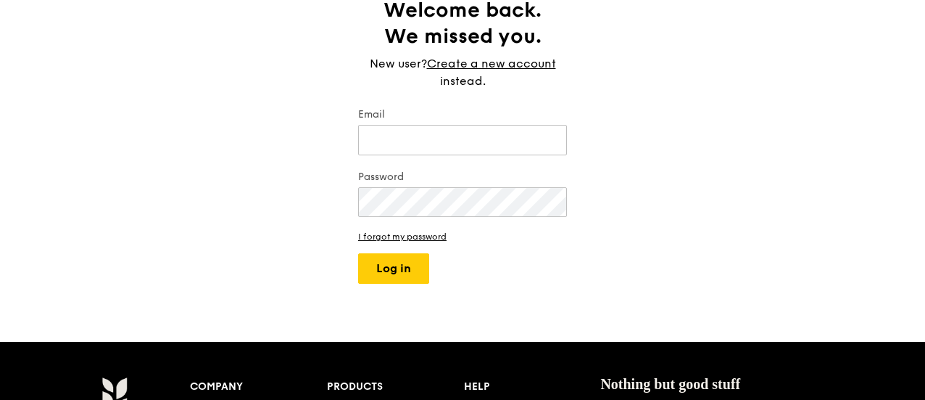
scroll to position [131, 0]
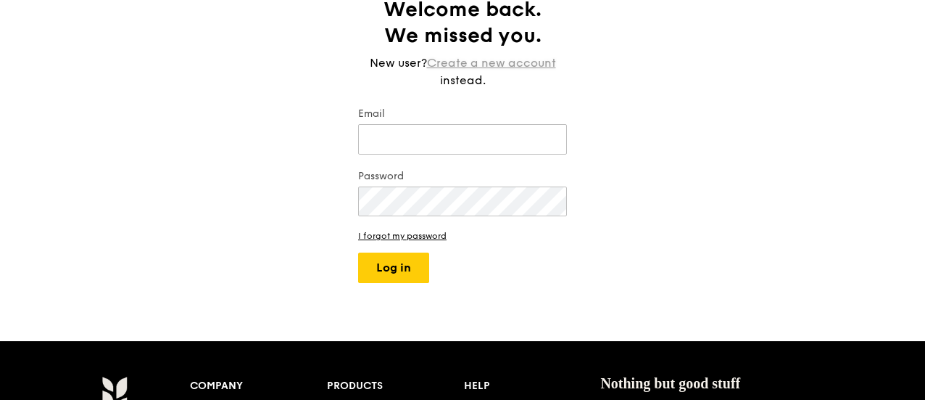
click at [537, 72] on link "Create a new account" at bounding box center [491, 62] width 129 height 17
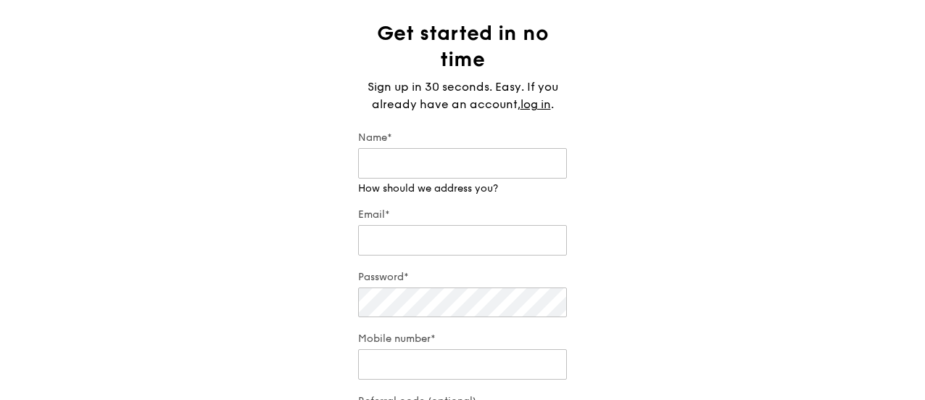
scroll to position [108, 0]
type input "[PERSON_NAME]"
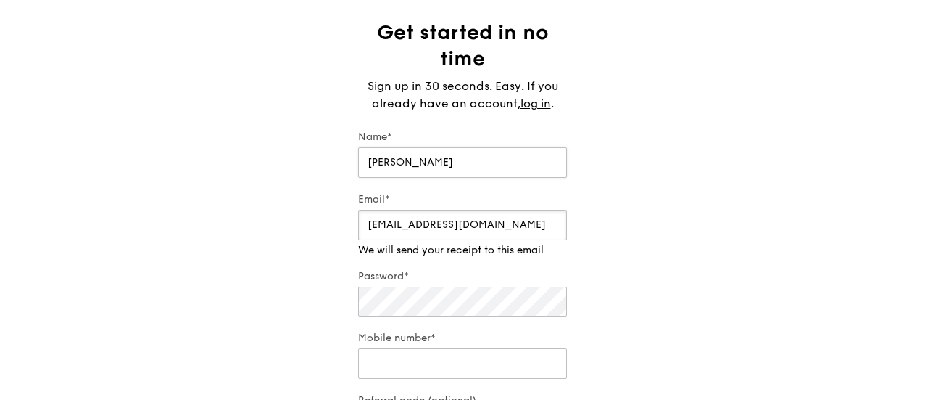
type input "[EMAIL_ADDRESS][DOMAIN_NAME]"
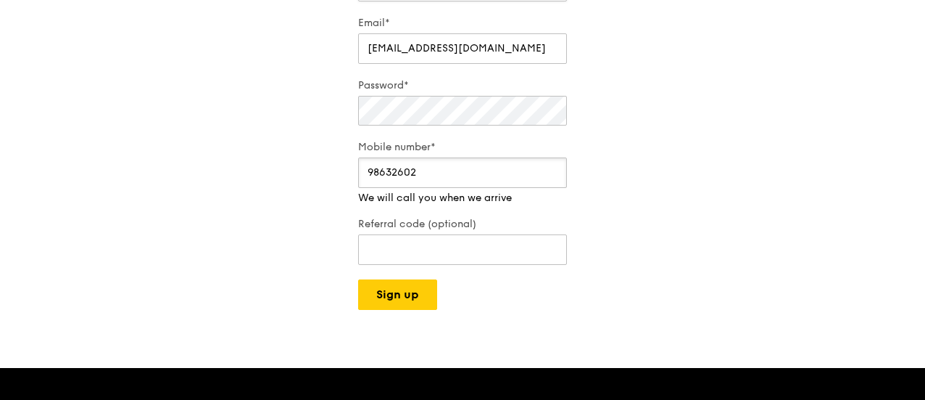
scroll to position [289, 0]
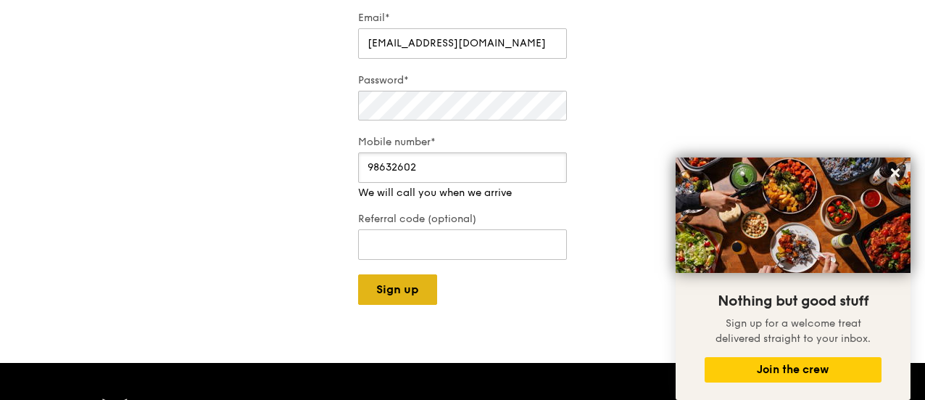
type input "98632602"
click at [417, 298] on button "Sign up" at bounding box center [397, 289] width 79 height 30
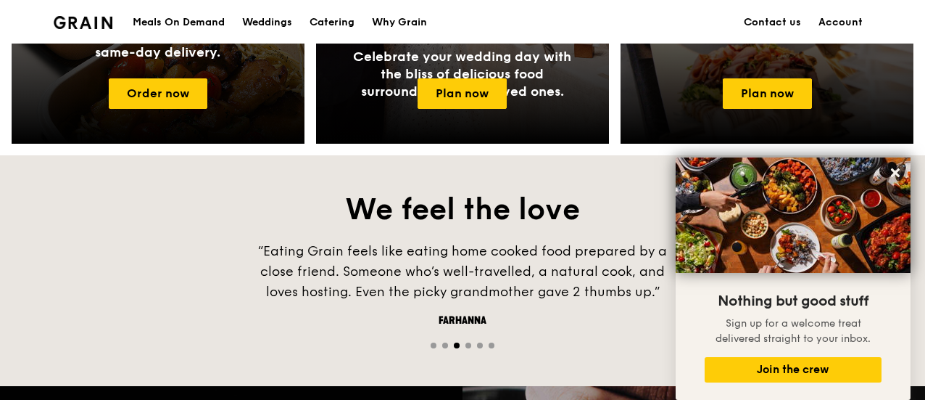
scroll to position [858, 0]
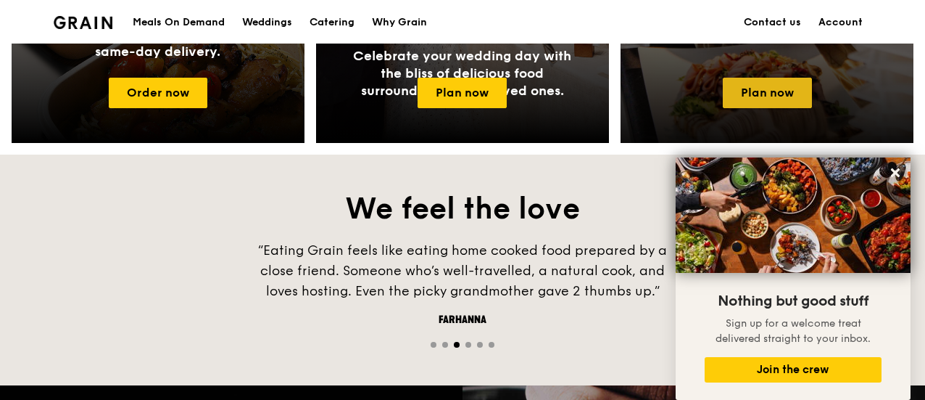
click at [776, 96] on link "Plan now" at bounding box center [767, 93] width 89 height 30
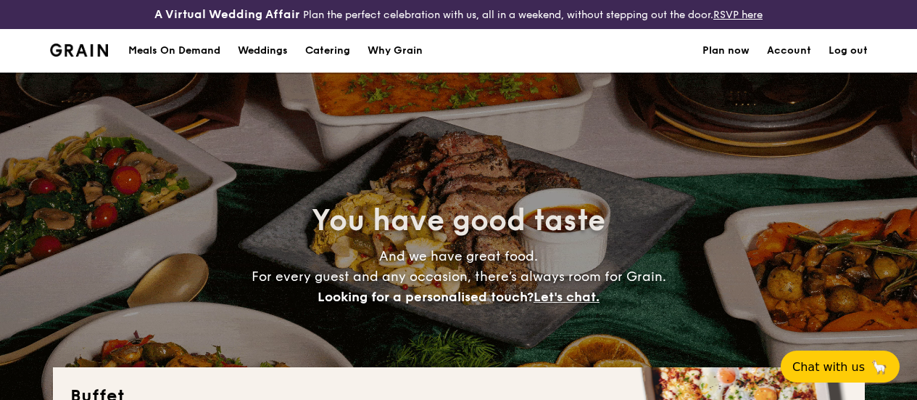
select select
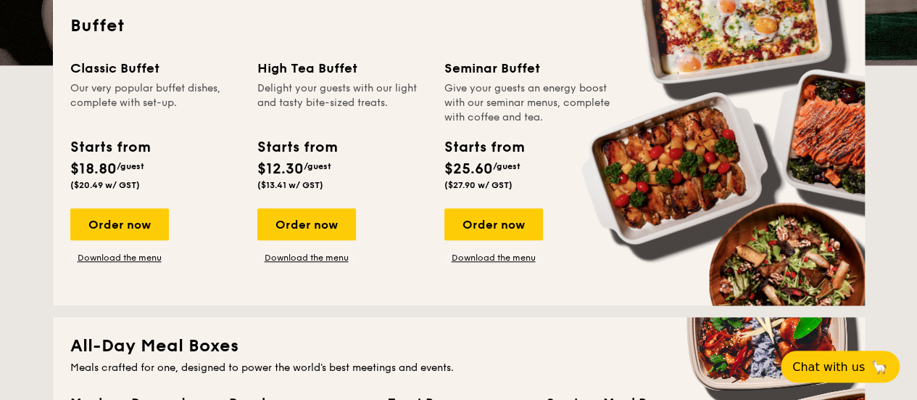
scroll to position [370, 0]
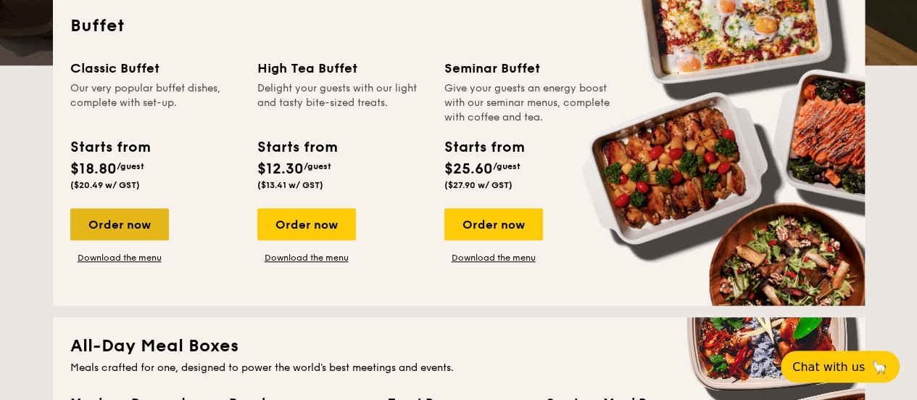
click at [136, 240] on div "Order now" at bounding box center [119, 224] width 99 height 32
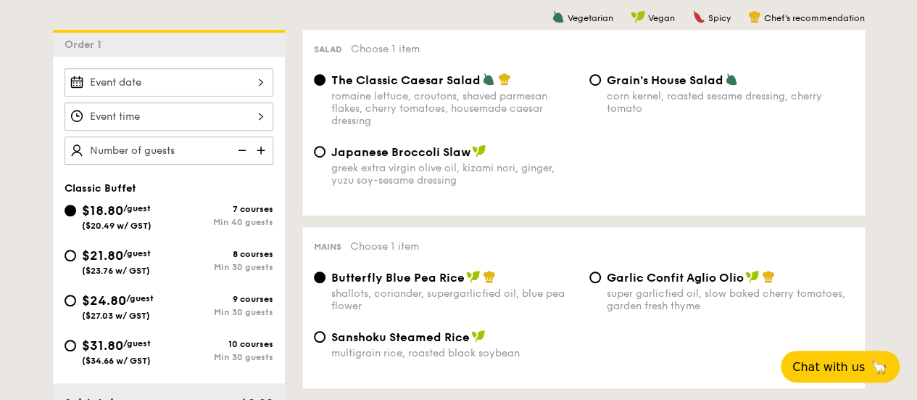
scroll to position [414, 0]
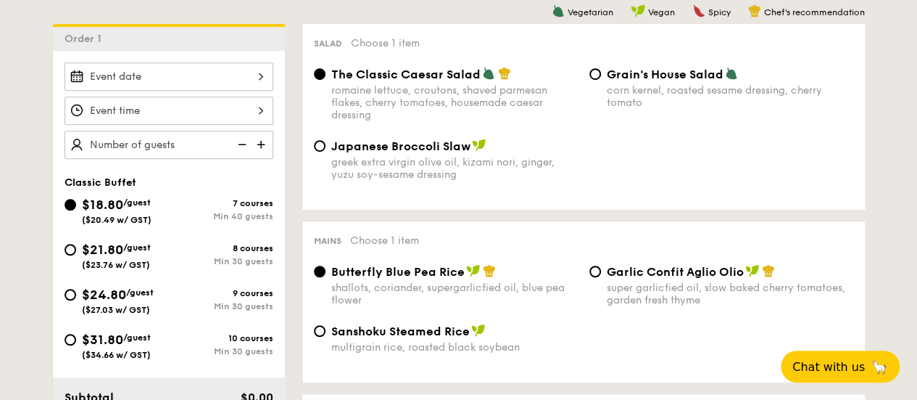
click at [260, 87] on div at bounding box center [169, 76] width 209 height 28
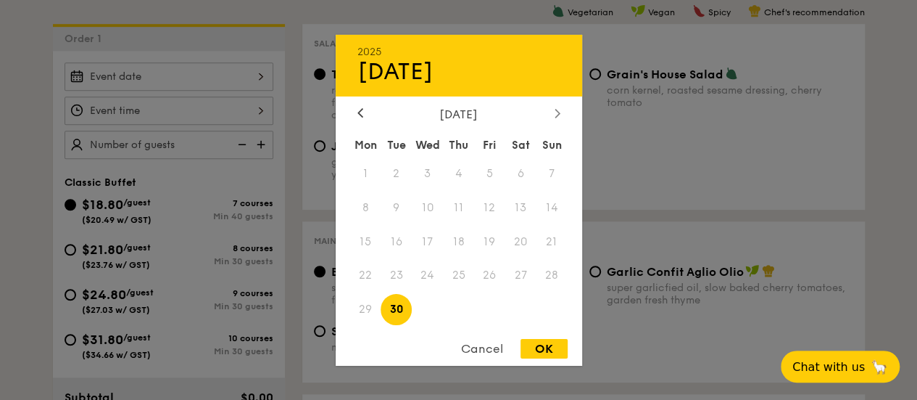
click at [556, 109] on icon at bounding box center [557, 113] width 4 height 9
click at [522, 208] on span "11" at bounding box center [521, 206] width 31 height 31
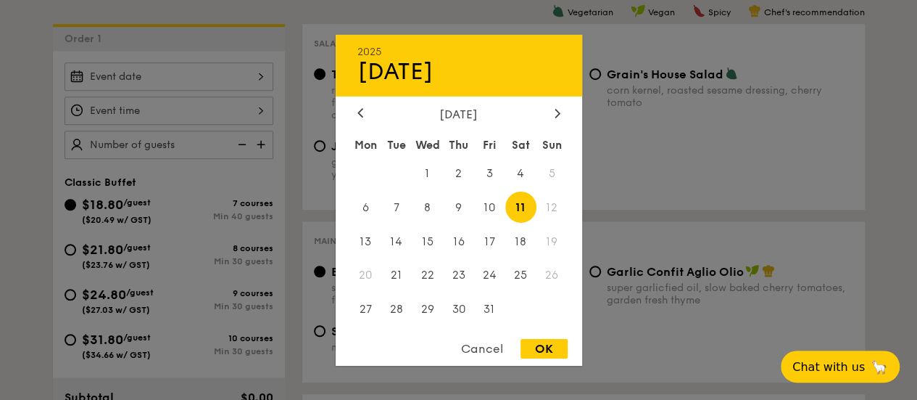
click at [535, 344] on div "OK" at bounding box center [544, 349] width 47 height 20
type input "[DATE]"
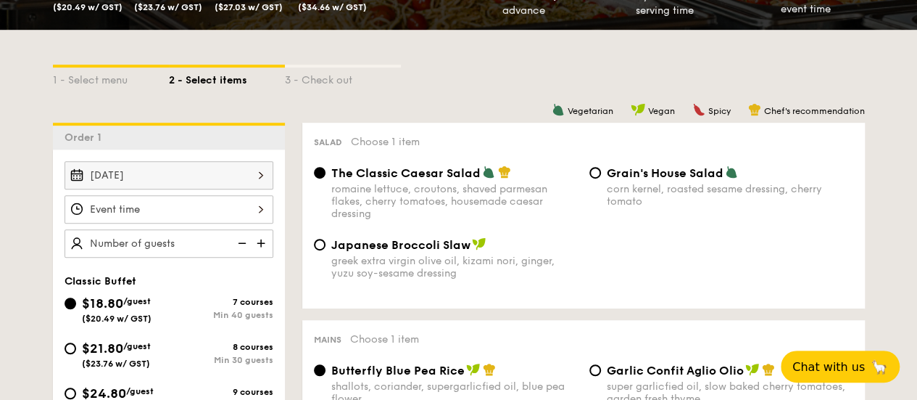
scroll to position [379, 0]
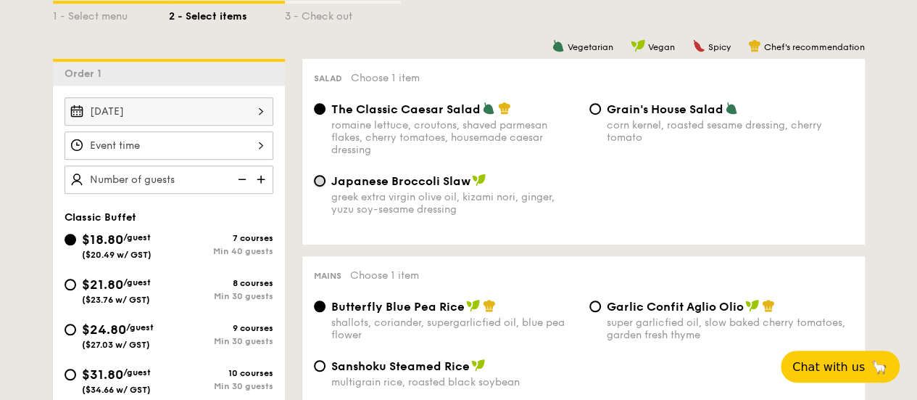
click at [320, 186] on input "Japanese Broccoli Slaw greek extra virgin olive oil, kizami nori, ginger, yuzu …" at bounding box center [320, 181] width 12 height 12
radio input "true"
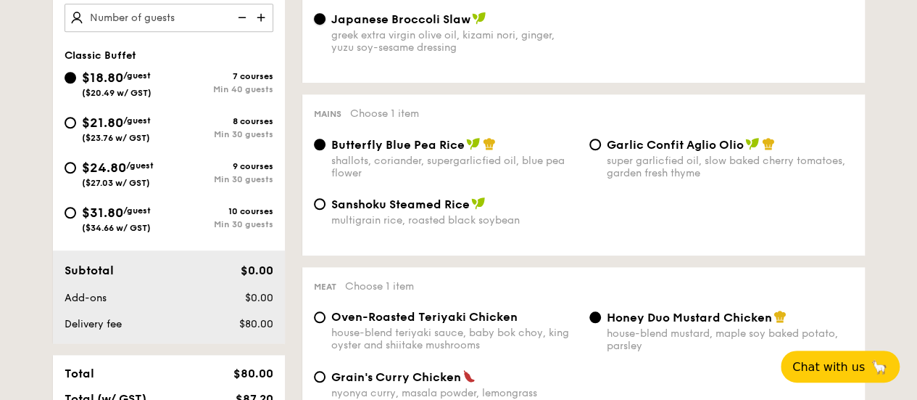
scroll to position [542, 0]
click at [598, 149] on input "Garlic Confit Aglio Olio super garlicfied oil, slow baked cherry tomatoes, gard…" at bounding box center [596, 144] width 12 height 12
radio input "true"
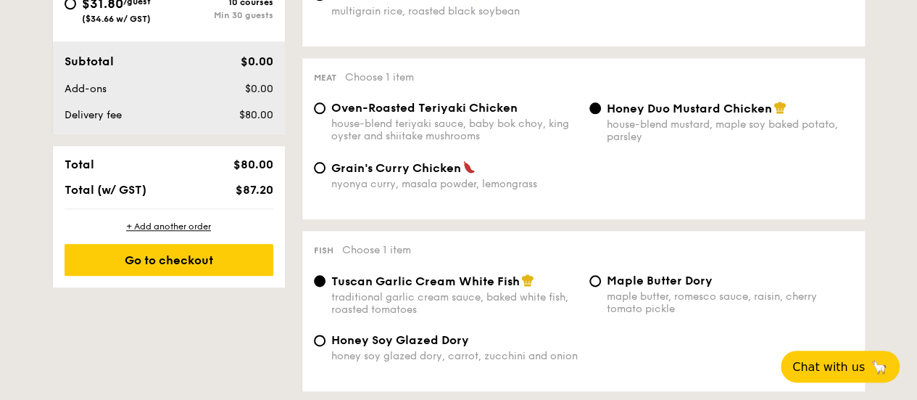
scroll to position [751, 0]
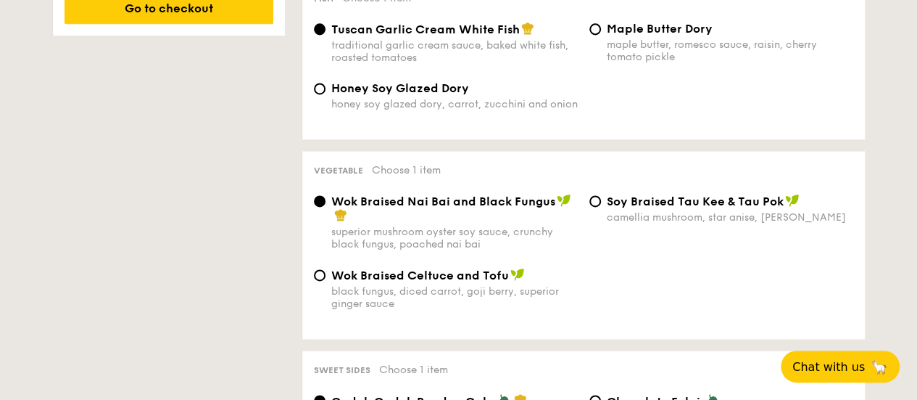
scroll to position [1015, 0]
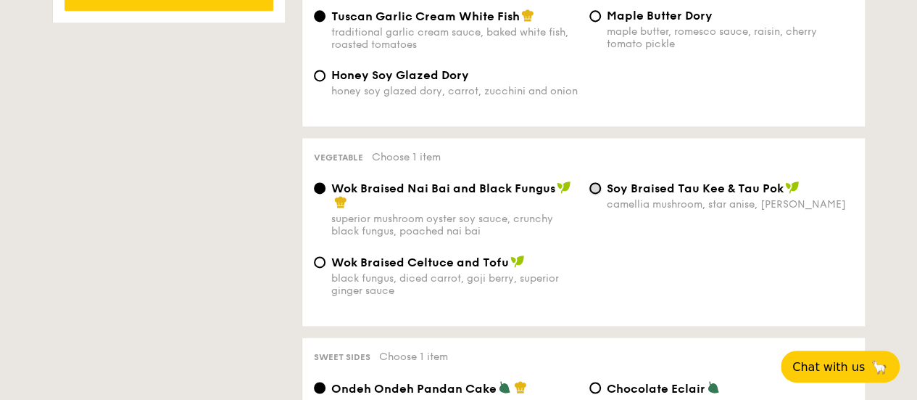
click at [594, 194] on input "⁠Soy Braised Tau Kee & Tau Pok camellia mushroom, star anise, goji [PERSON_NAME]" at bounding box center [596, 188] width 12 height 12
radio input "true"
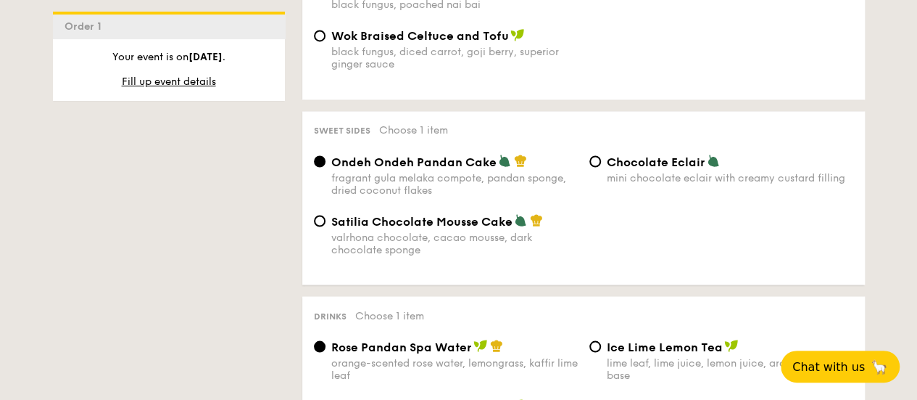
scroll to position [1242, 0]
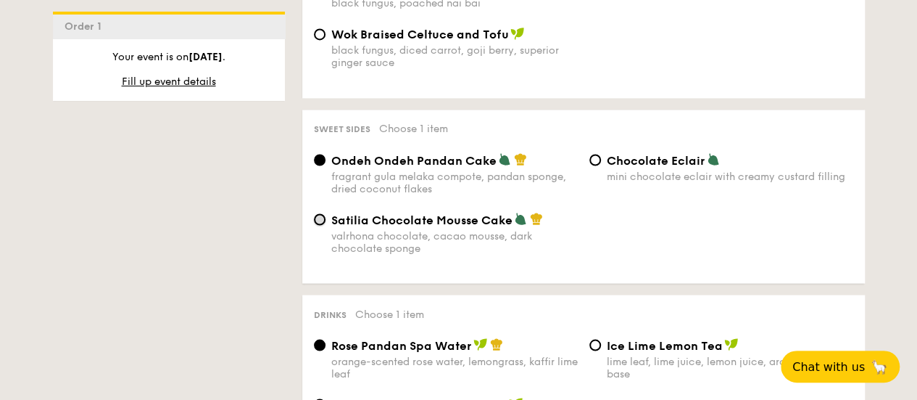
click at [325, 225] on input "Satilia Chocolate Mousse Cake valrhona chocolate, cacao mousse, dark chocolate …" at bounding box center [320, 219] width 12 height 12
radio input "true"
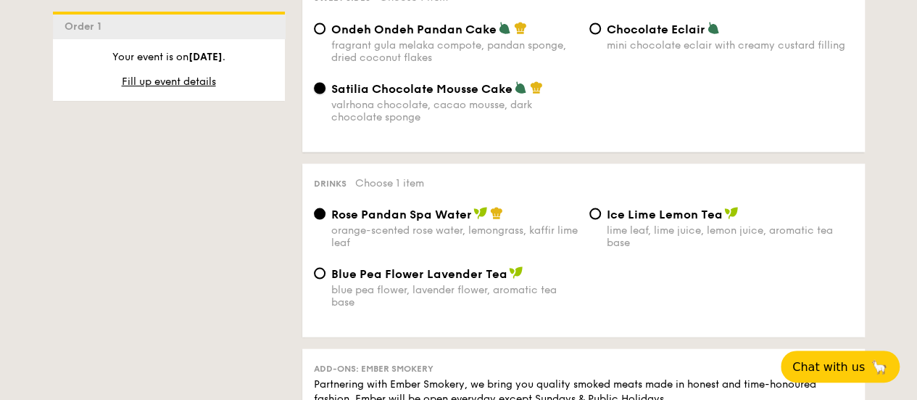
scroll to position [1374, 0]
click at [323, 278] on input "Blue Pea Flower Lavender Tea blue pea flower, lavender flower, aromatic tea base" at bounding box center [320, 272] width 12 height 12
radio input "true"
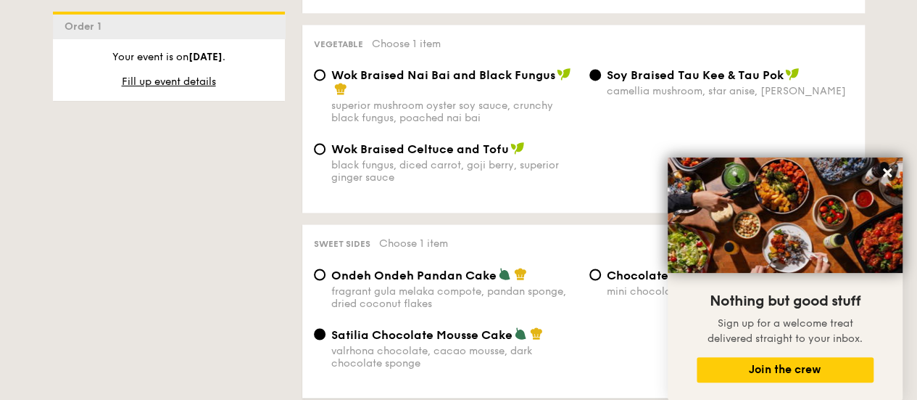
scroll to position [1147, 0]
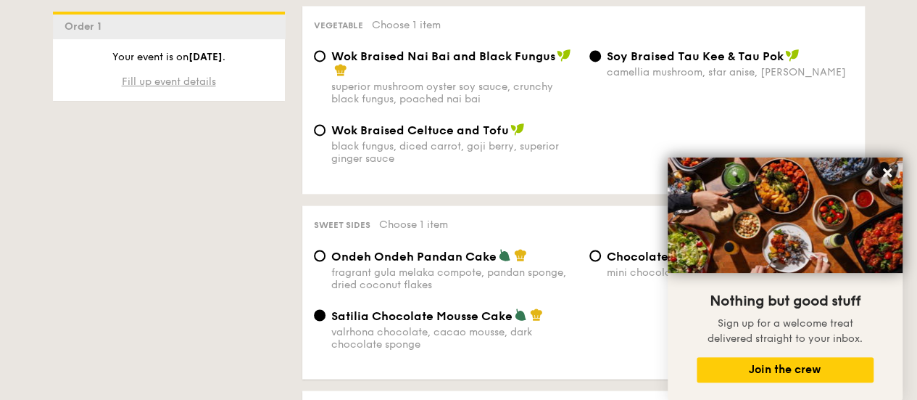
click at [181, 82] on span "Fill up event details" at bounding box center [169, 81] width 94 height 12
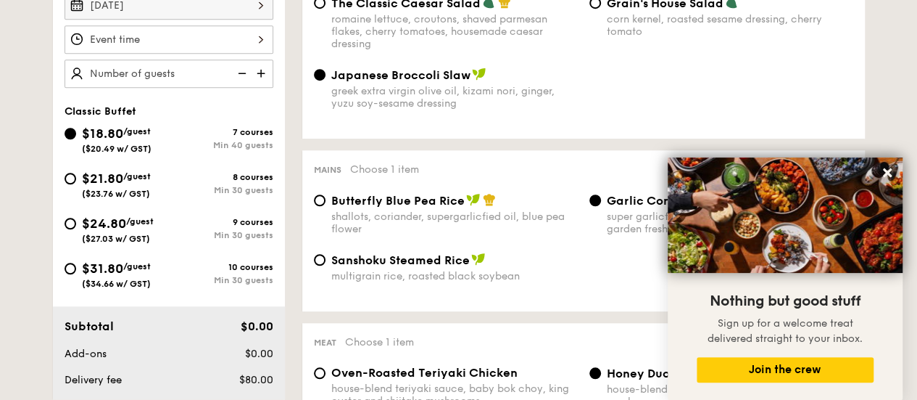
scroll to position [487, 0]
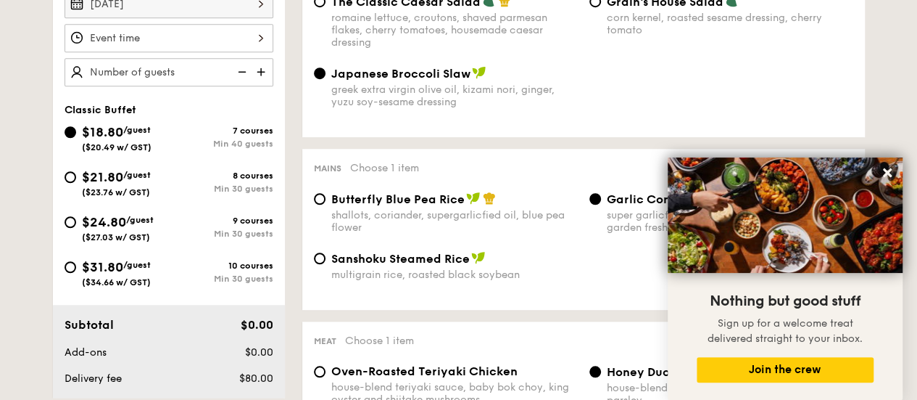
click at [234, 46] on div at bounding box center [169, 38] width 209 height 28
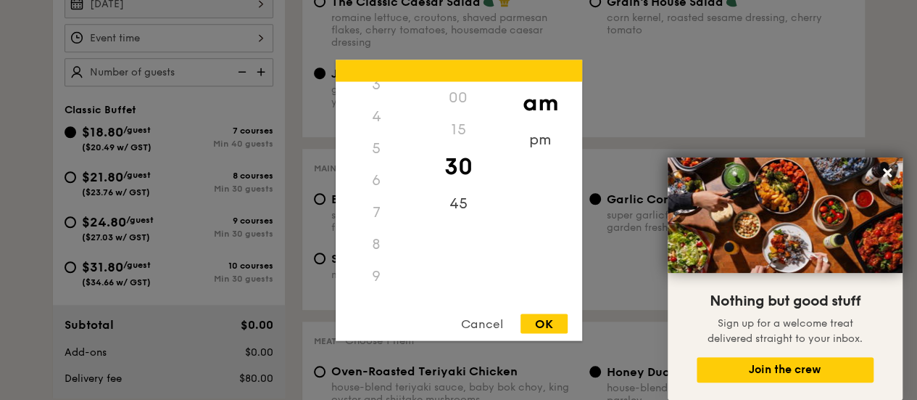
scroll to position [105, 0]
click at [380, 125] on div "4" at bounding box center [377, 120] width 82 height 32
click at [379, 147] on div "5" at bounding box center [377, 152] width 82 height 32
click at [376, 153] on div "5" at bounding box center [377, 152] width 82 height 32
click at [373, 150] on div "5" at bounding box center [377, 152] width 82 height 32
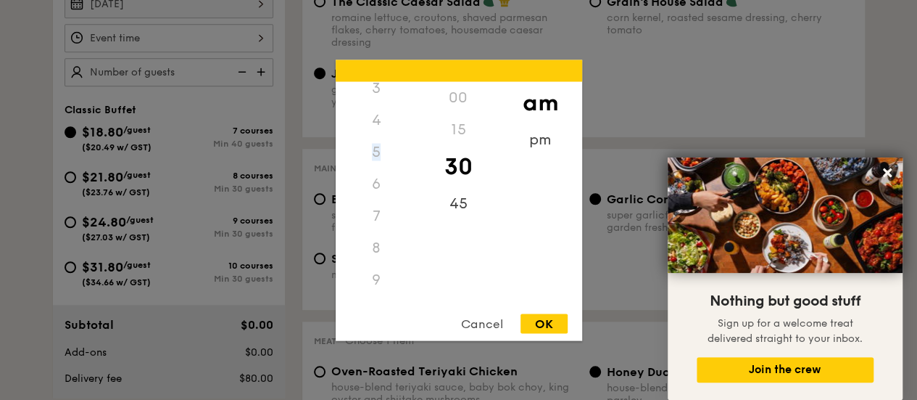
click at [373, 150] on div "5" at bounding box center [377, 152] width 82 height 32
click at [534, 134] on div "pm" at bounding box center [541, 144] width 82 height 42
click at [373, 99] on div "5" at bounding box center [377, 91] width 82 height 42
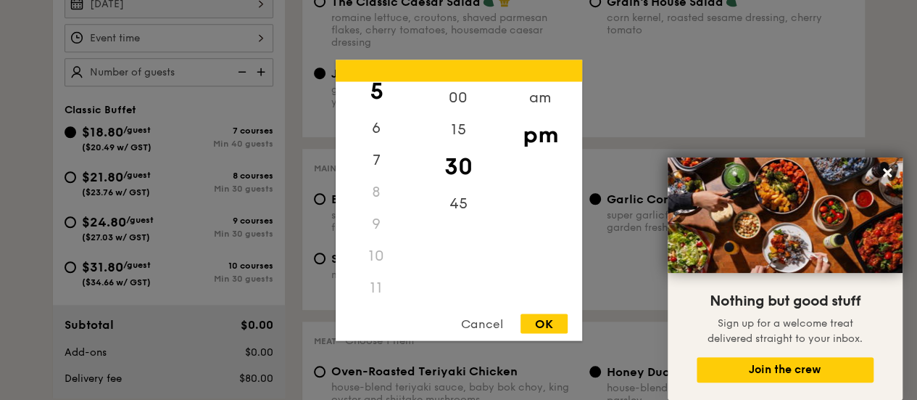
click at [544, 326] on div "OK" at bounding box center [544, 323] width 47 height 20
type input "5:30PM"
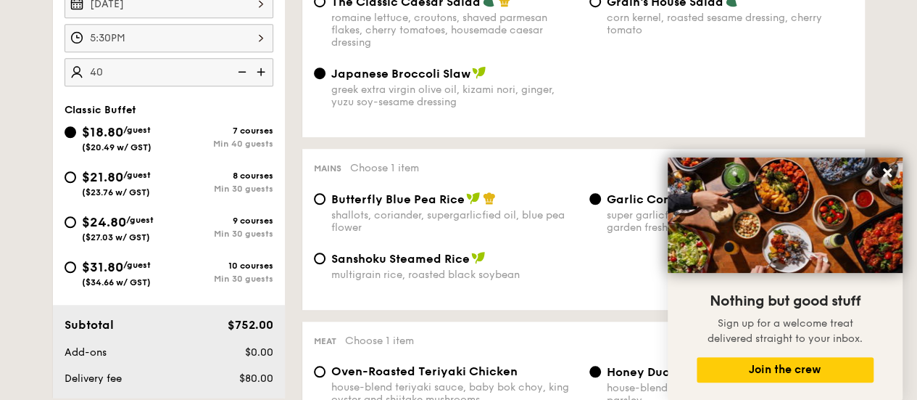
type input "40 guests"
drag, startPoint x: 181, startPoint y: 172, endPoint x: 144, endPoint y: 157, distance: 40.0
click at [144, 152] on span "($20.49 w/ GST)" at bounding box center [117, 147] width 70 height 10
click at [76, 138] on input "$18.80 /guest ($20.49 w/ GST) 7 courses Min 40 guests" at bounding box center [71, 132] width 12 height 12
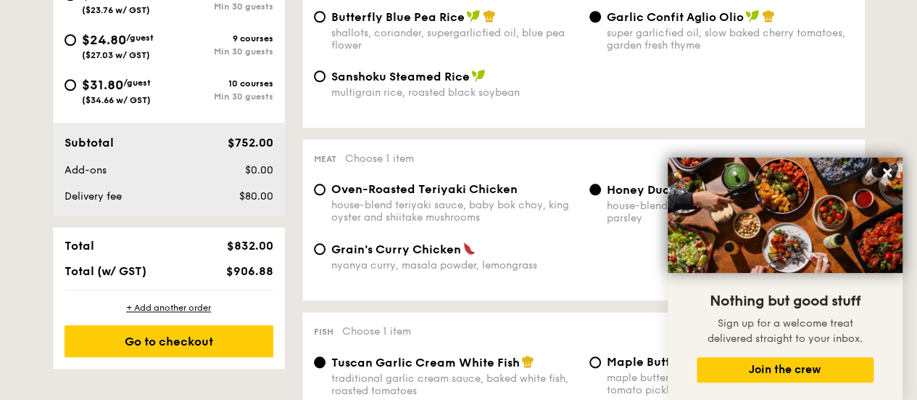
scroll to position [681, 0]
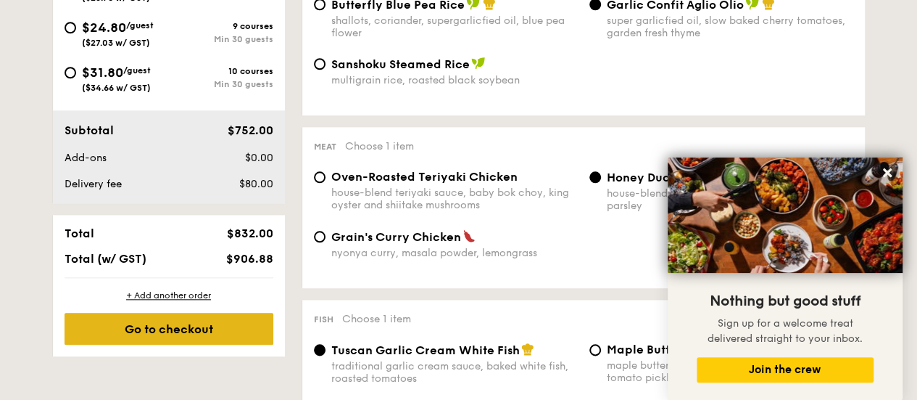
click at [181, 344] on div "Go to checkout" at bounding box center [169, 329] width 209 height 32
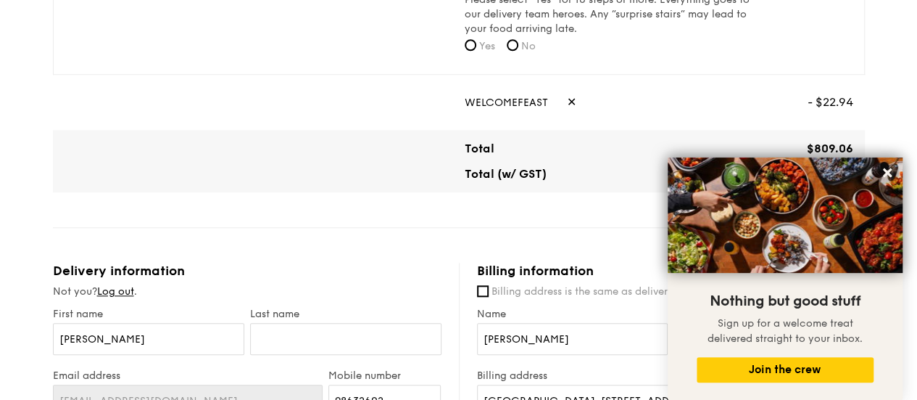
scroll to position [668, 0]
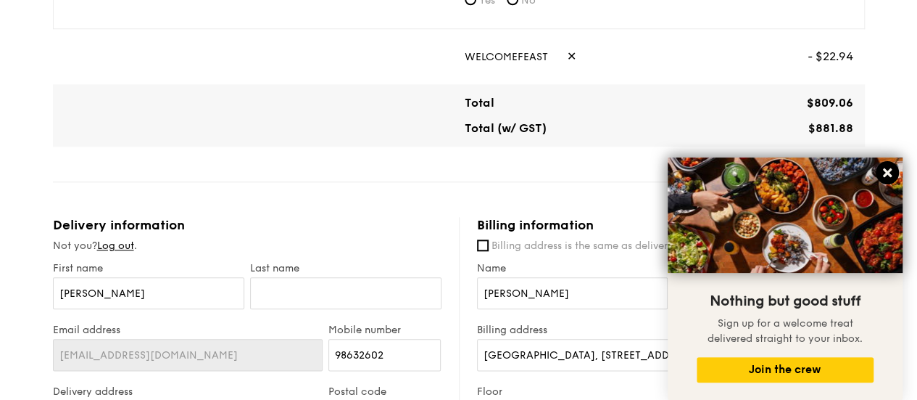
click at [885, 172] on icon at bounding box center [887, 172] width 9 height 9
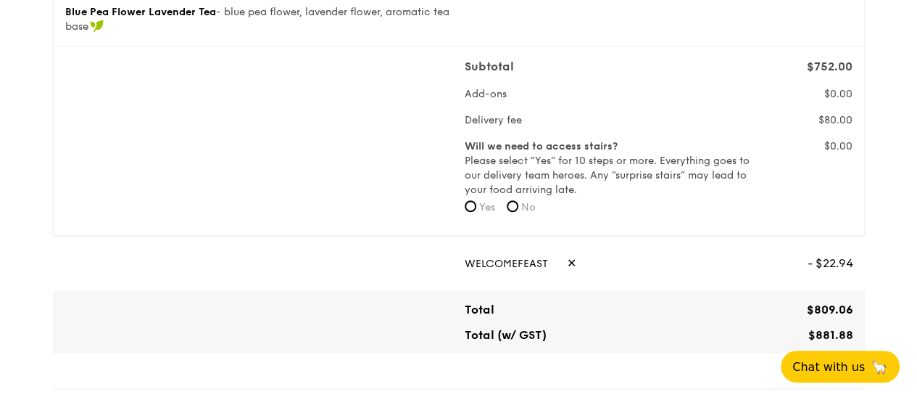
scroll to position [449, 0]
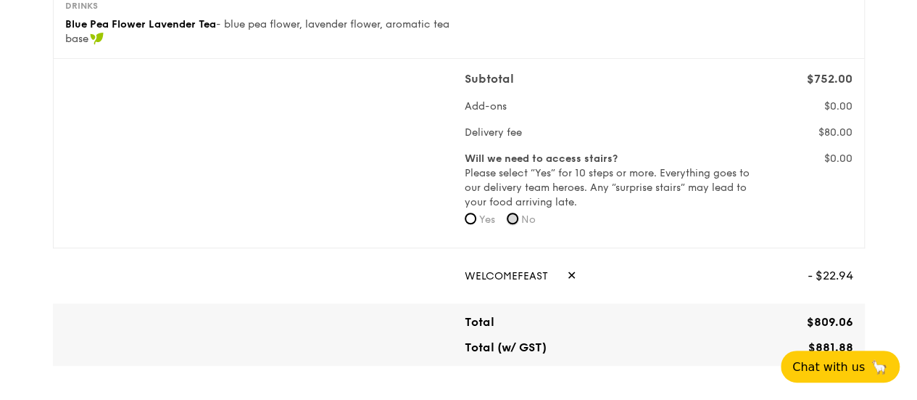
click at [515, 224] on input "No" at bounding box center [513, 219] width 12 height 12
radio input "true"
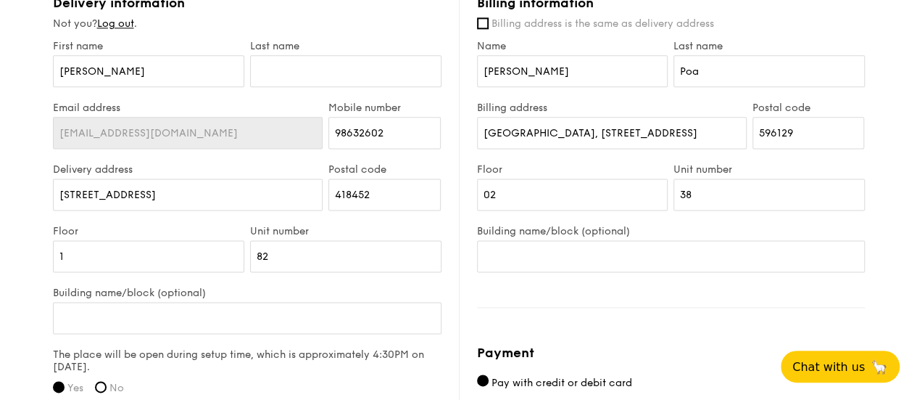
scroll to position [891, 0]
click at [273, 81] on input "text" at bounding box center [345, 70] width 191 height 32
type input "Poa"
click at [435, 162] on div "Mobile number 98632602" at bounding box center [385, 132] width 118 height 62
click at [406, 148] on input "98632602" at bounding box center [385, 132] width 112 height 32
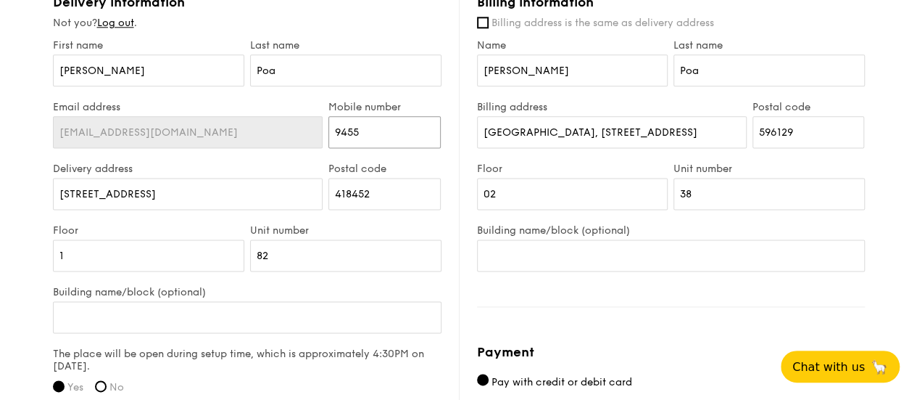
type input "94552637"
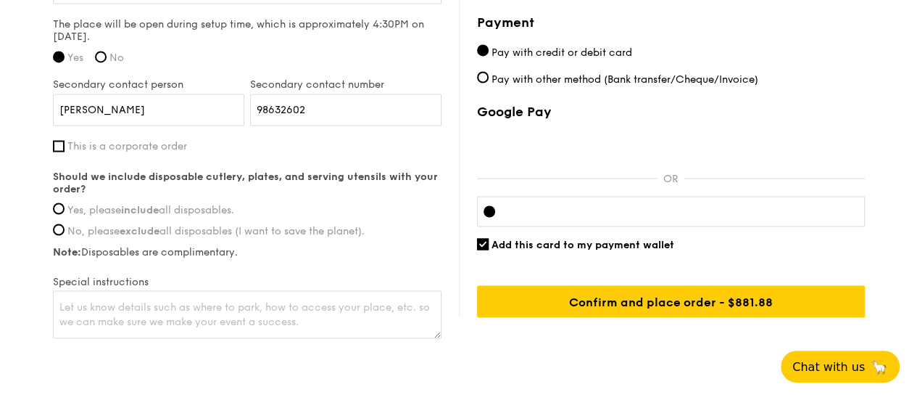
scroll to position [1216, 0]
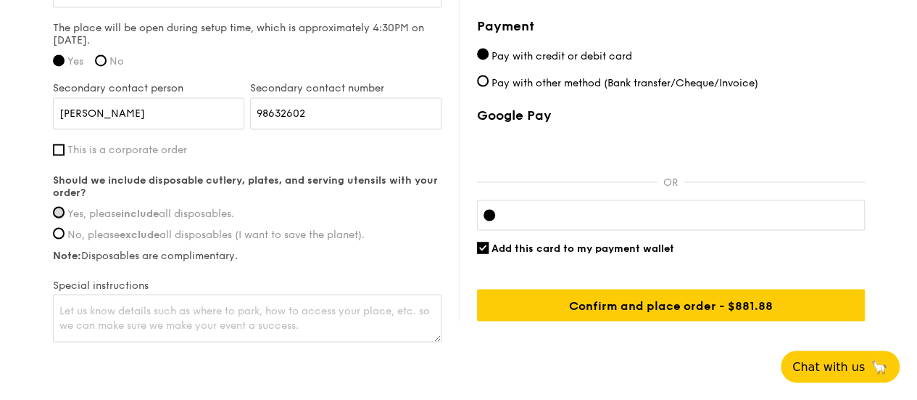
click at [62, 218] on input "Yes, please include all disposables." at bounding box center [59, 212] width 12 height 12
radio input "true"
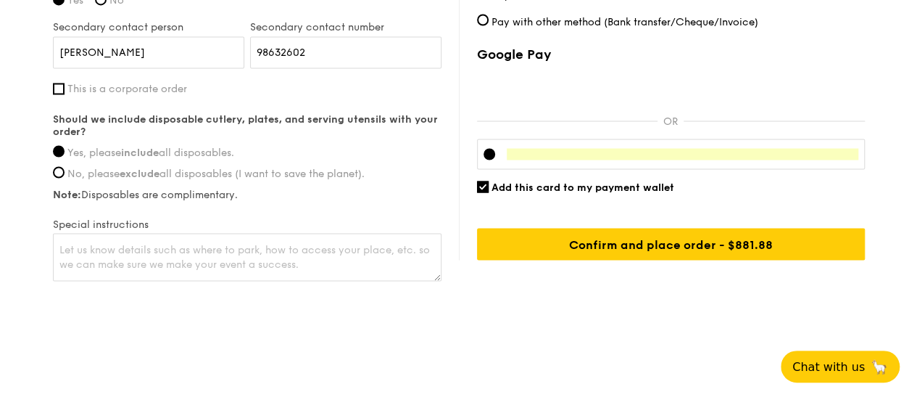
scroll to position [1285, 0]
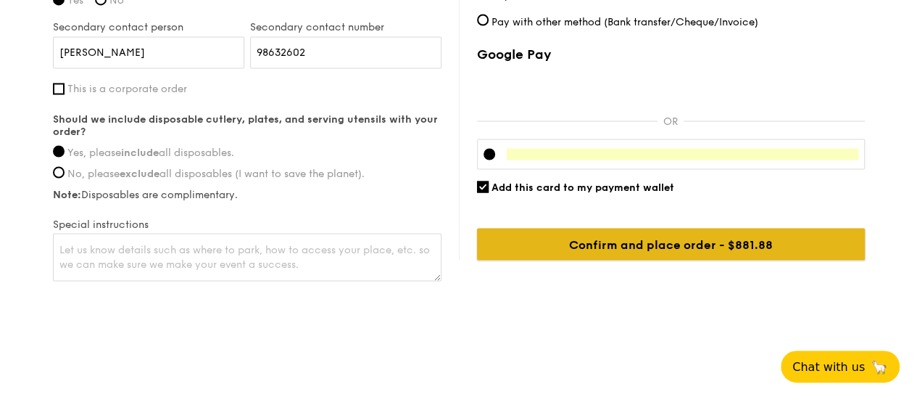
click at [661, 250] on input "Confirm and place order - $881.88" at bounding box center [671, 244] width 388 height 32
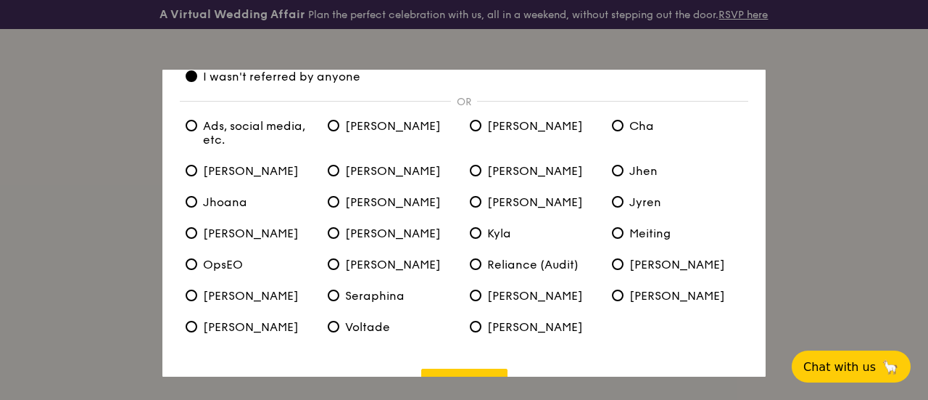
scroll to position [90, 0]
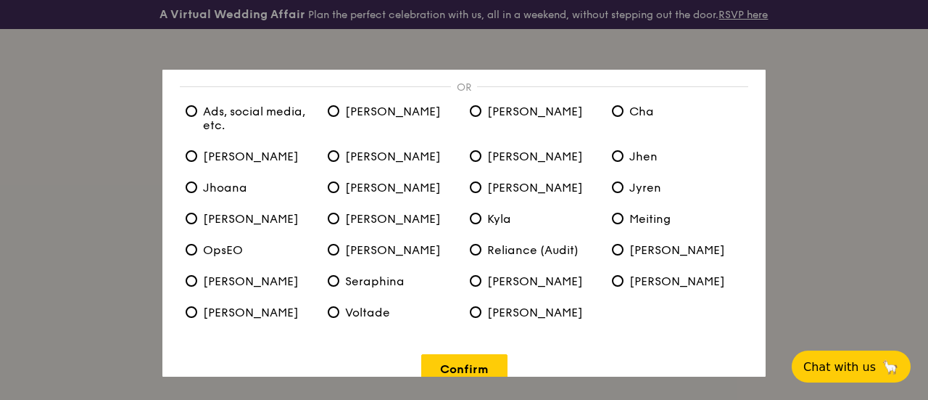
click at [339, 282] on span "Seraphina" at bounding box center [366, 281] width 77 height 14
click at [339, 282] on input "Seraphina" at bounding box center [334, 281] width 12 height 12
radio input "true"
radio anyone "false"
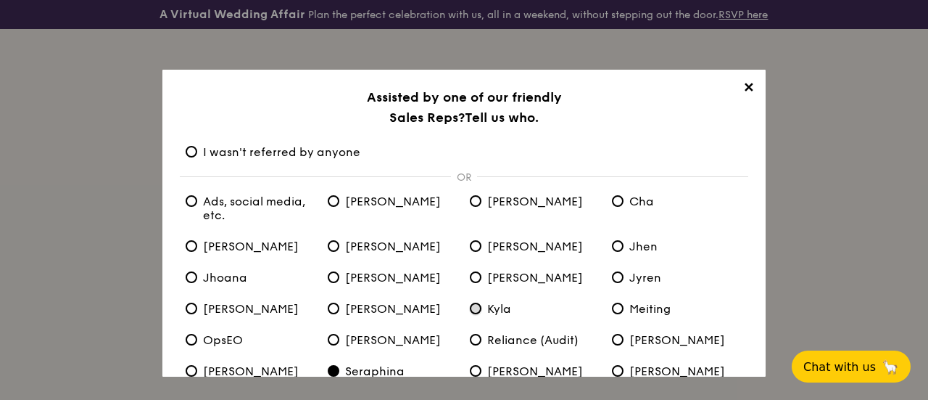
click at [473, 308] on input "Kyla" at bounding box center [476, 308] width 12 height 12
radio input "true"
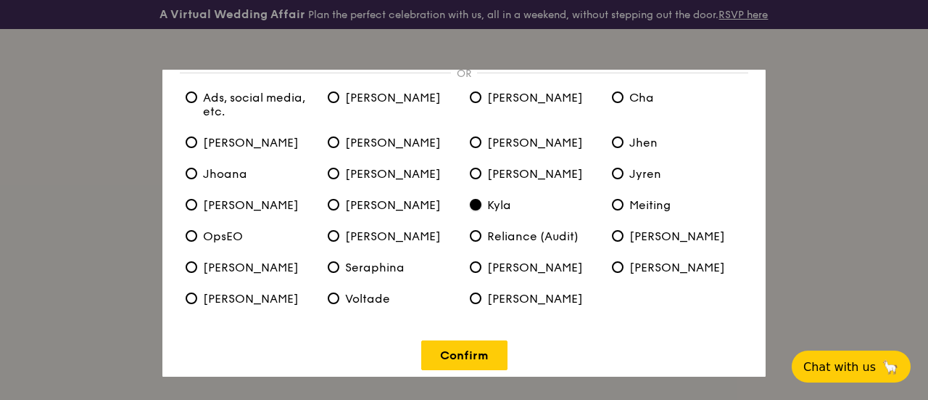
scroll to position [104, 0]
click at [335, 265] on input "Seraphina" at bounding box center [334, 266] width 12 height 12
radio input "true"
radio input "false"
click at [447, 361] on link "Confirm" at bounding box center [464, 354] width 86 height 30
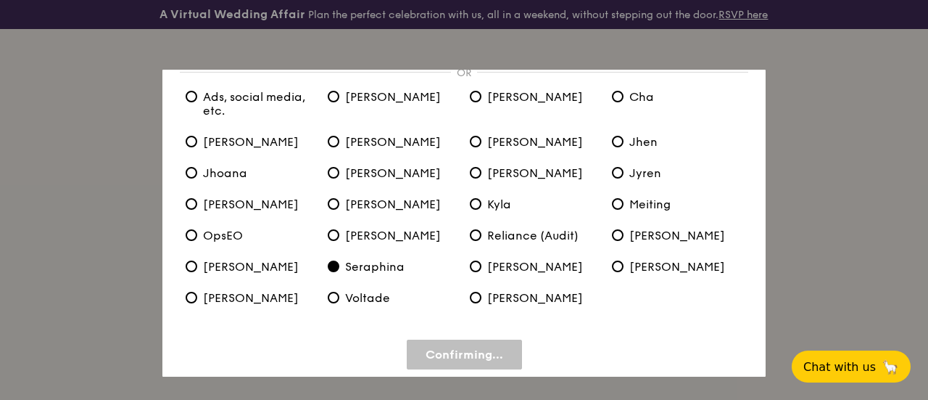
scroll to position [0, 0]
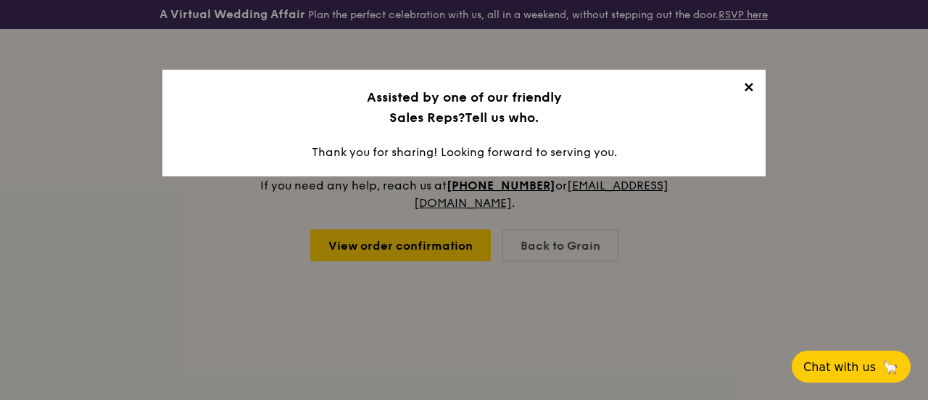
click at [755, 92] on span "✕" at bounding box center [748, 90] width 20 height 20
